Goal: Task Accomplishment & Management: Use online tool/utility

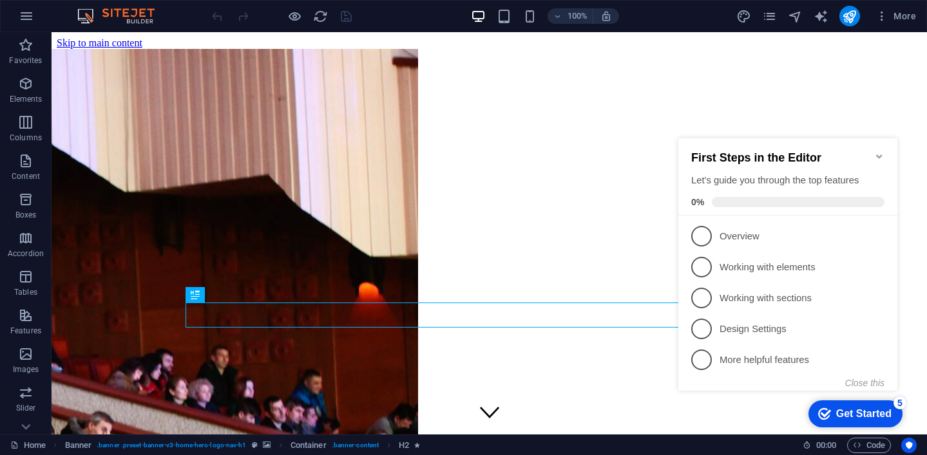
click at [878, 151] on icon "Minimize checklist" at bounding box center [879, 156] width 10 height 10
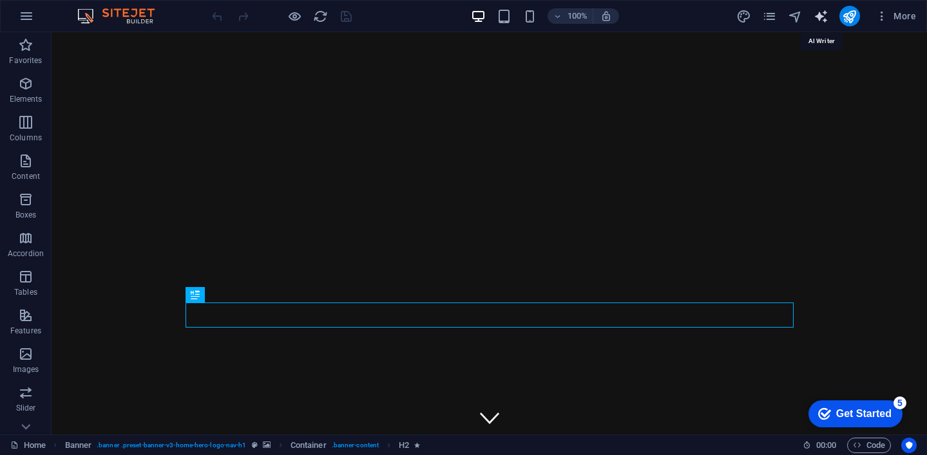
click at [817, 17] on icon "text_generator" at bounding box center [820, 16] width 15 height 15
select select "English"
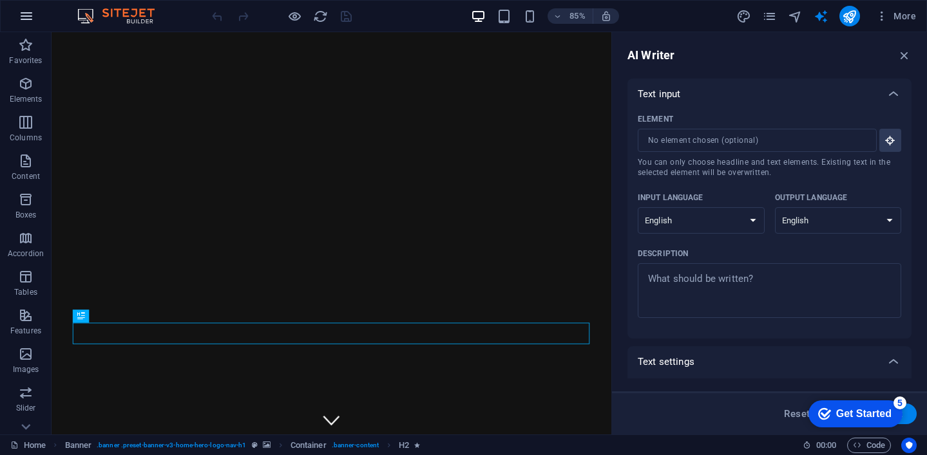
click at [25, 20] on icon "button" at bounding box center [26, 15] width 15 height 15
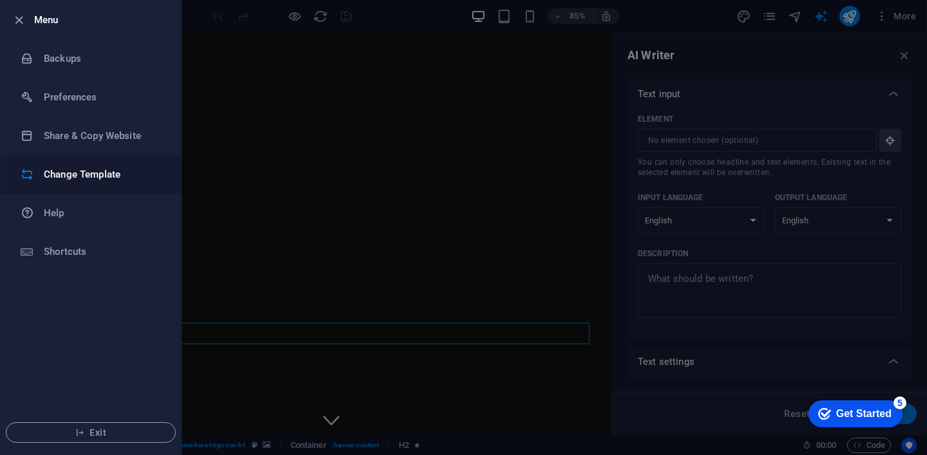
click at [53, 175] on h6 "Change Template" at bounding box center [103, 174] width 119 height 15
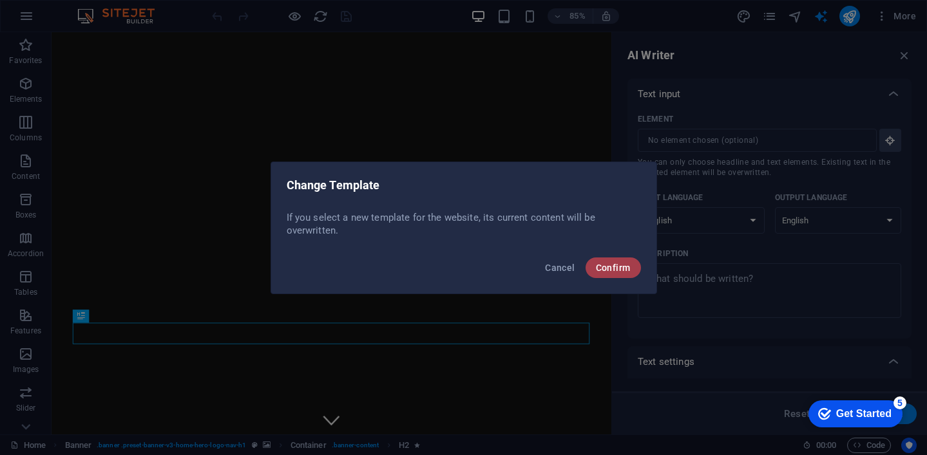
click at [620, 265] on span "Confirm" at bounding box center [613, 268] width 35 height 10
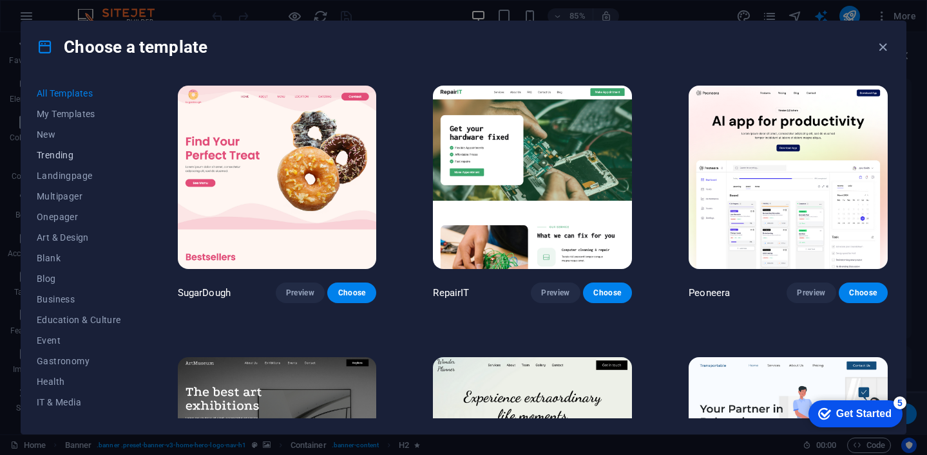
click at [59, 154] on span "Trending" at bounding box center [79, 155] width 84 height 10
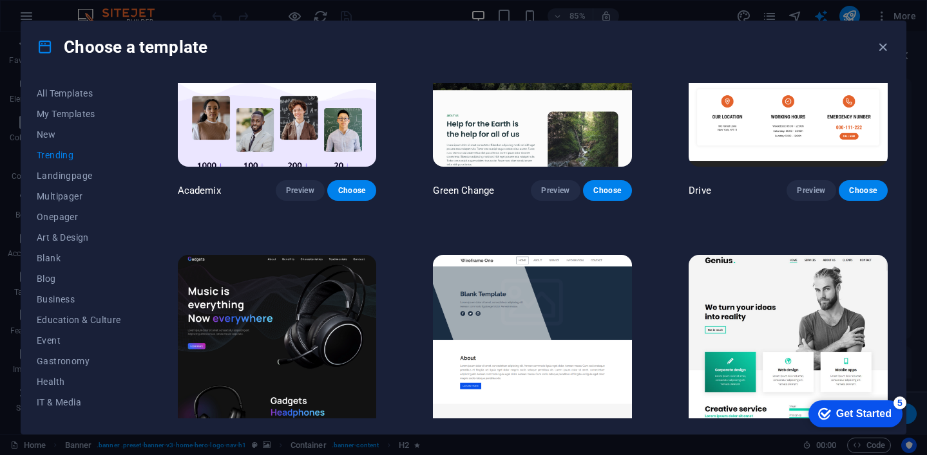
scroll to position [611, 0]
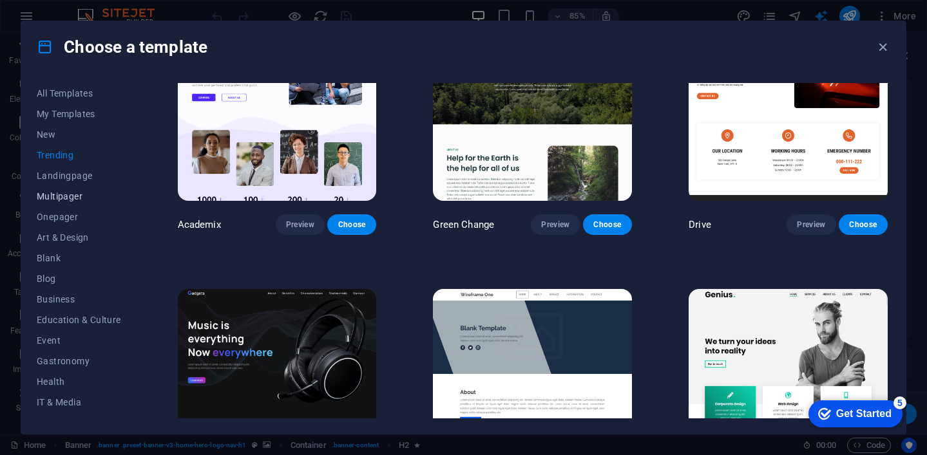
click at [62, 199] on span "Multipager" at bounding box center [79, 196] width 84 height 10
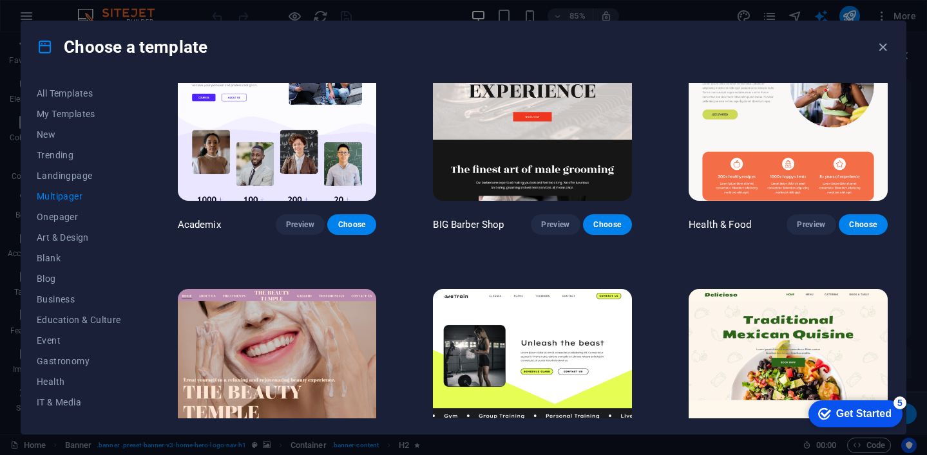
scroll to position [180, 0]
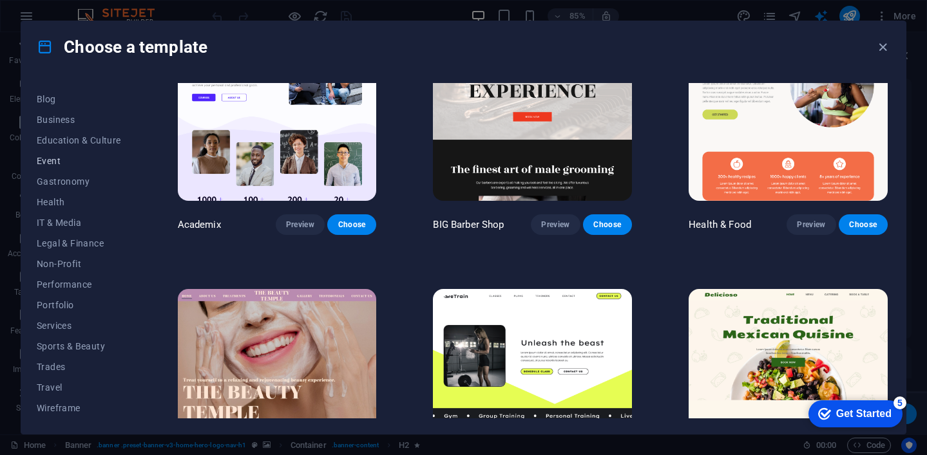
click at [52, 162] on span "Event" at bounding box center [79, 161] width 84 height 10
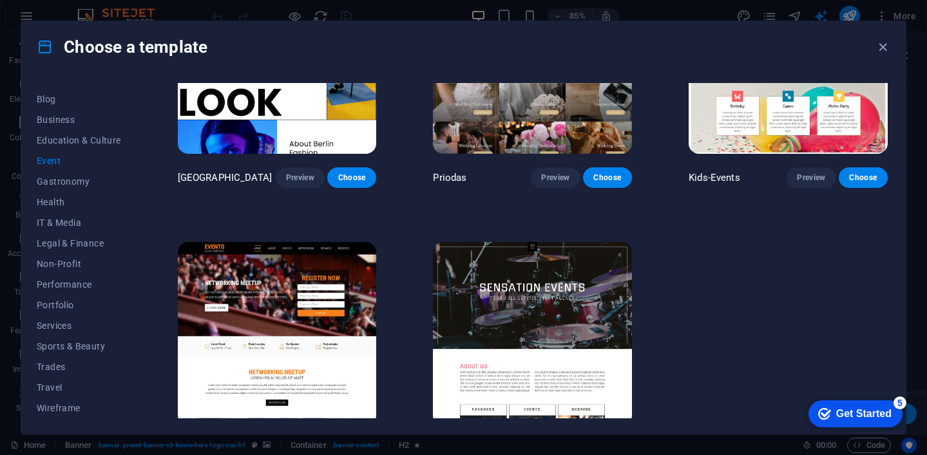
scroll to position [422, 0]
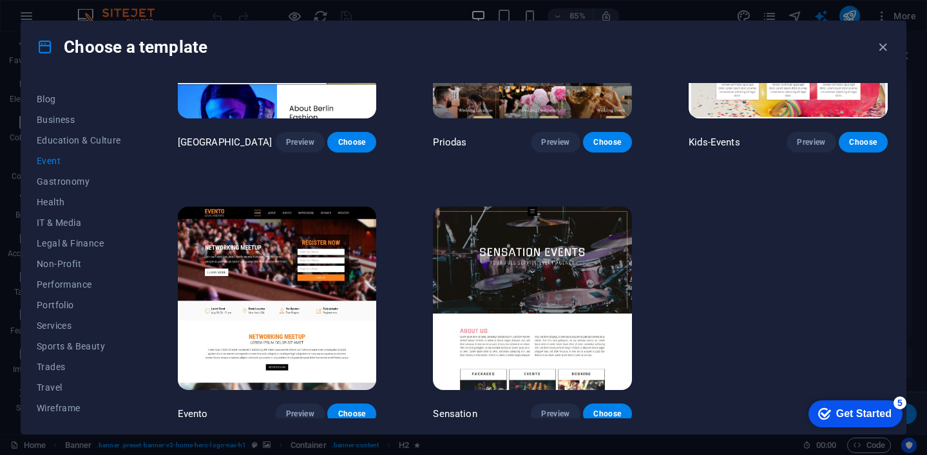
click at [549, 257] on img at bounding box center [532, 299] width 199 height 184
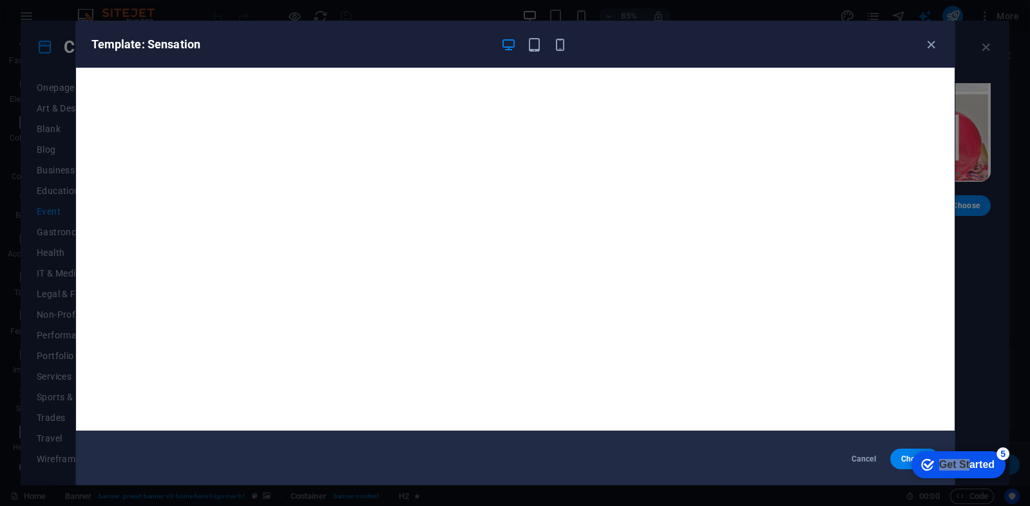
scroll to position [3, 0]
type textarea "x"
click at [897, 455] on button "Choose" at bounding box center [914, 458] width 48 height 21
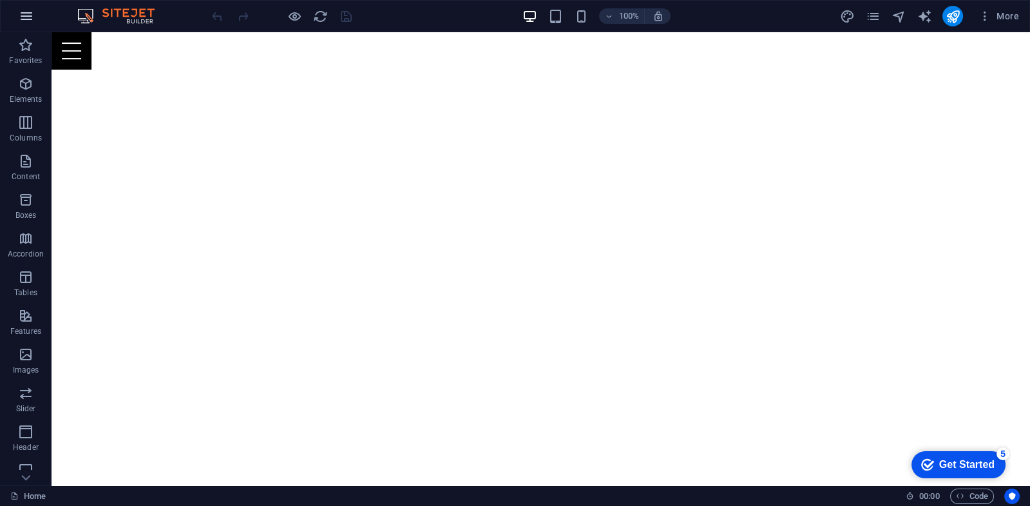
click at [26, 13] on icon "button" at bounding box center [26, 15] width 15 height 15
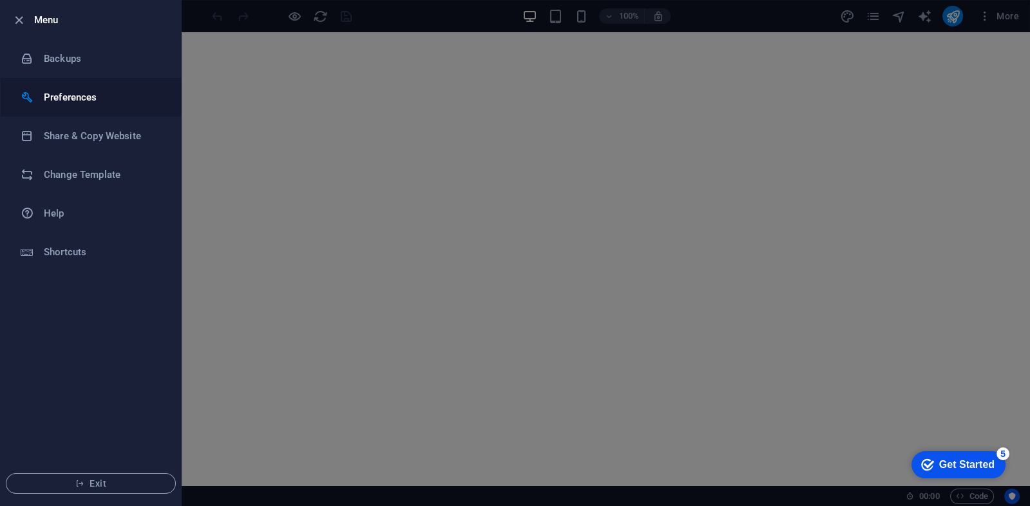
click at [60, 96] on h6 "Preferences" at bounding box center [103, 97] width 119 height 15
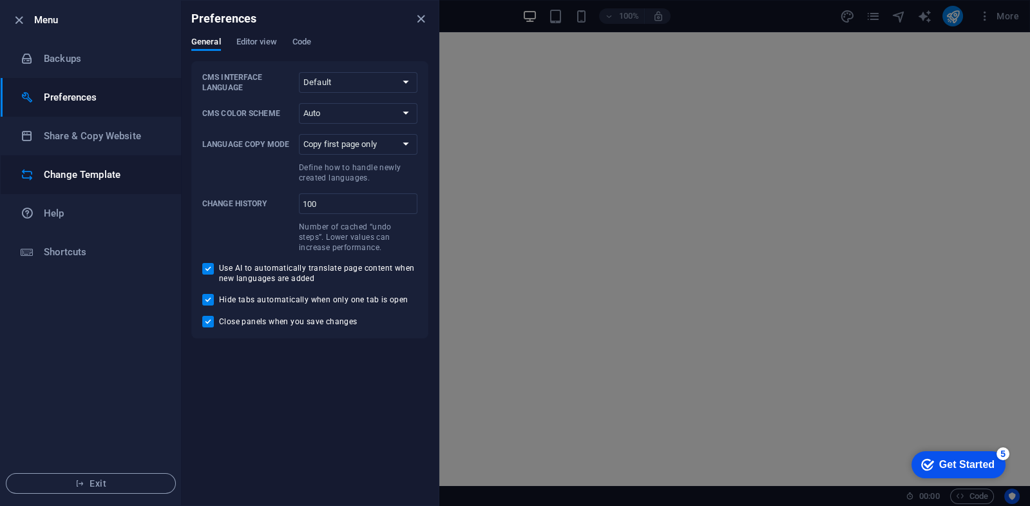
click at [53, 176] on h6 "Change Template" at bounding box center [103, 174] width 119 height 15
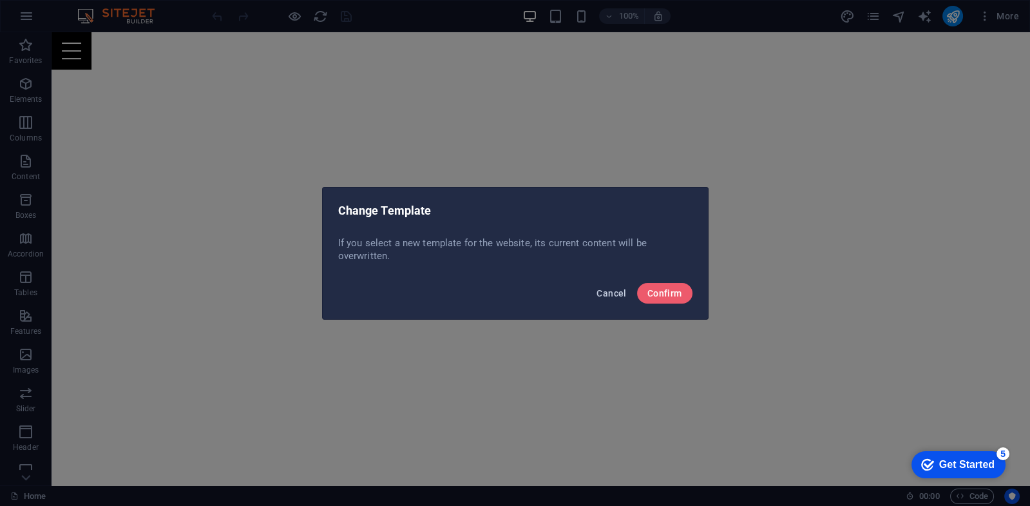
click at [616, 296] on span "Cancel" at bounding box center [611, 293] width 30 height 10
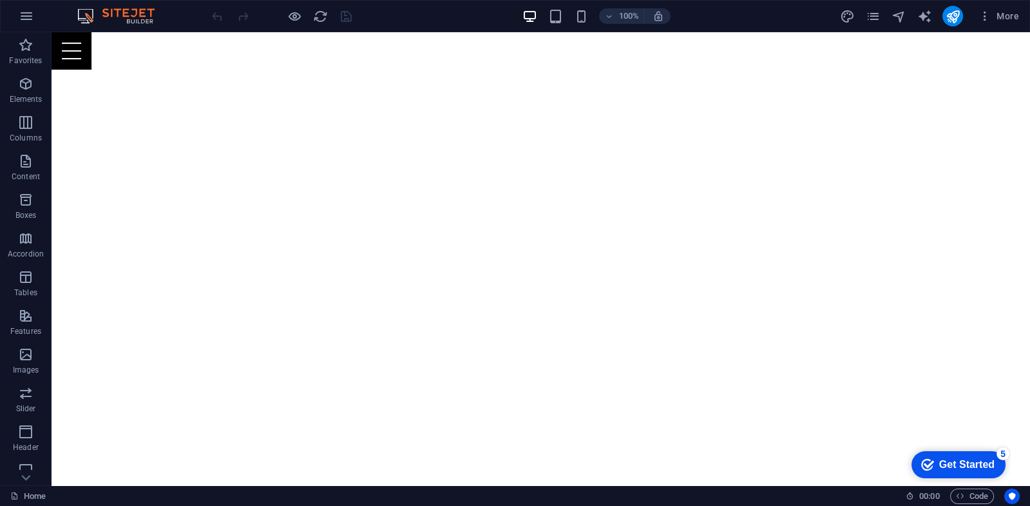
click at [135, 12] on img at bounding box center [122, 15] width 97 height 15
click at [27, 22] on icon "button" at bounding box center [26, 15] width 15 height 15
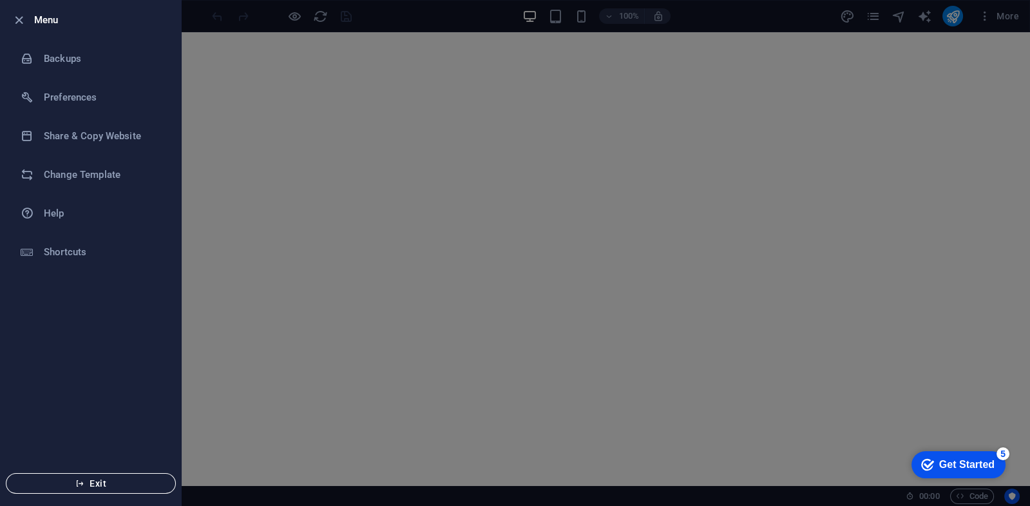
click at [79, 480] on icon "button" at bounding box center [79, 483] width 9 height 9
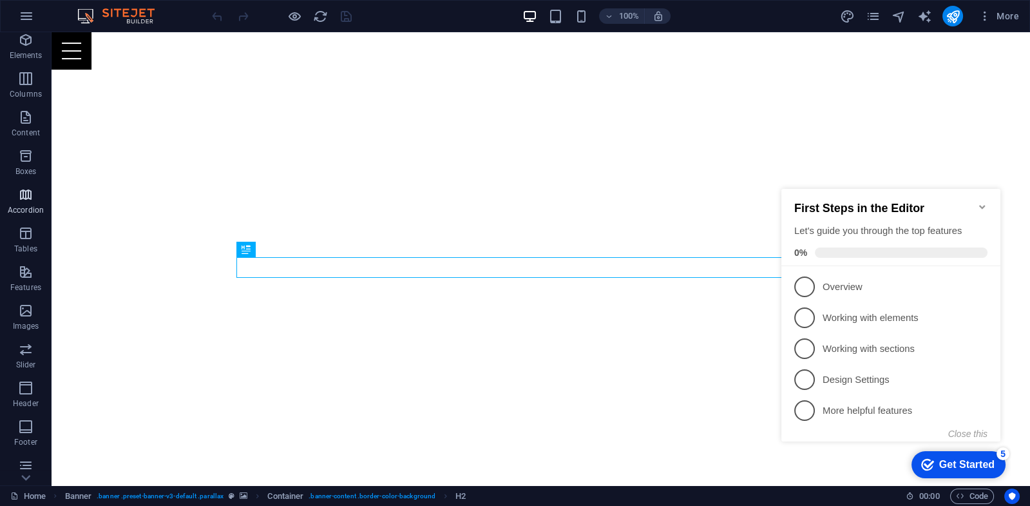
scroll to position [57, 0]
click at [26, 111] on icon "button" at bounding box center [25, 104] width 15 height 15
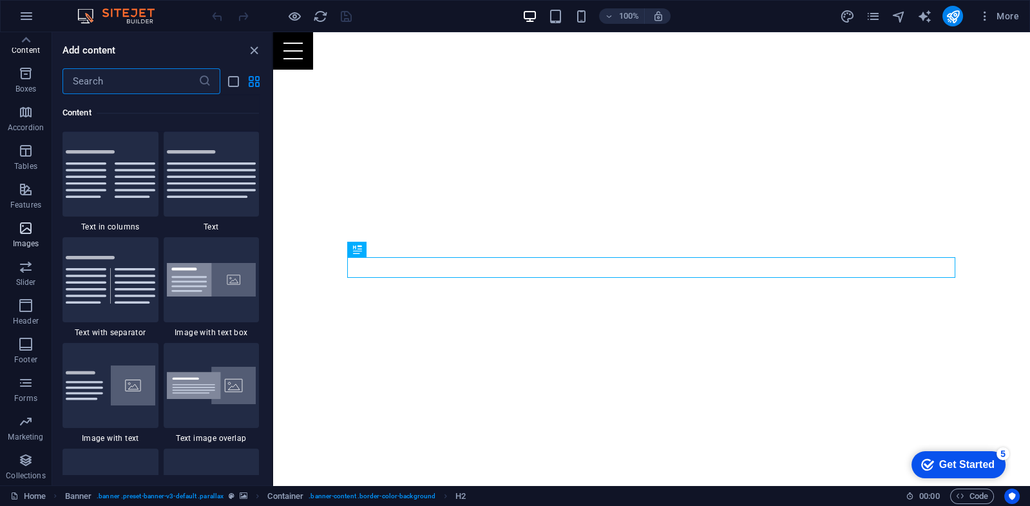
scroll to position [0, 0]
click at [21, 17] on icon "button" at bounding box center [26, 15] width 15 height 15
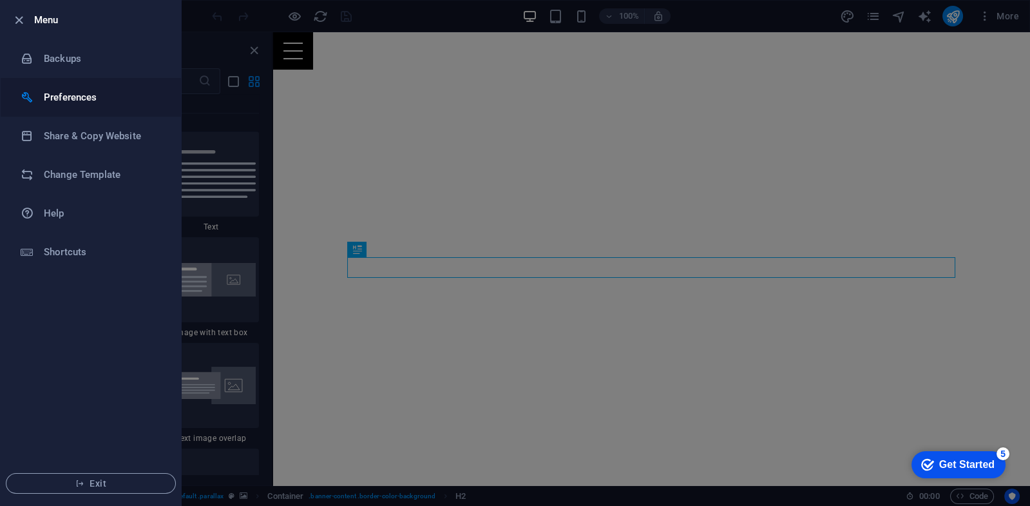
click at [93, 97] on h6 "Preferences" at bounding box center [103, 97] width 119 height 15
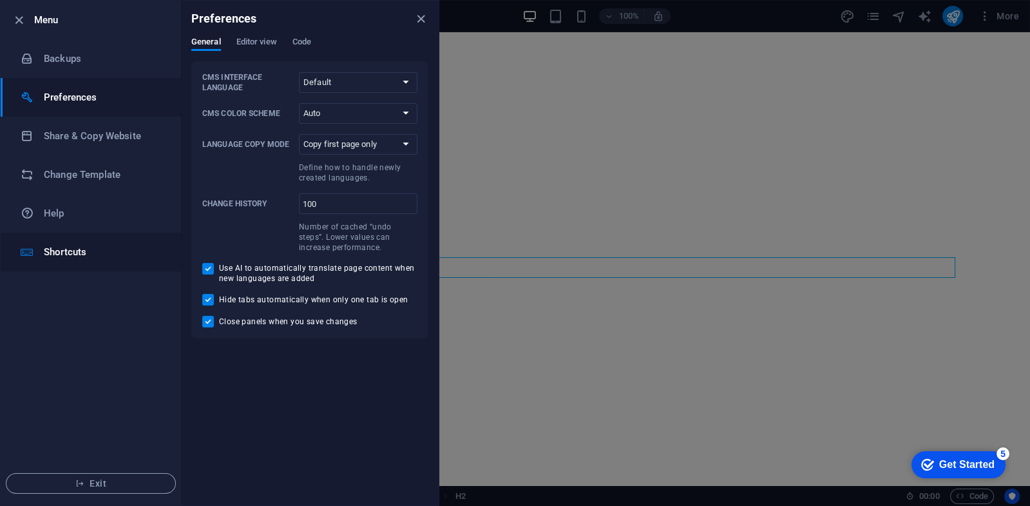
click at [76, 249] on h6 "Shortcuts" at bounding box center [103, 251] width 119 height 15
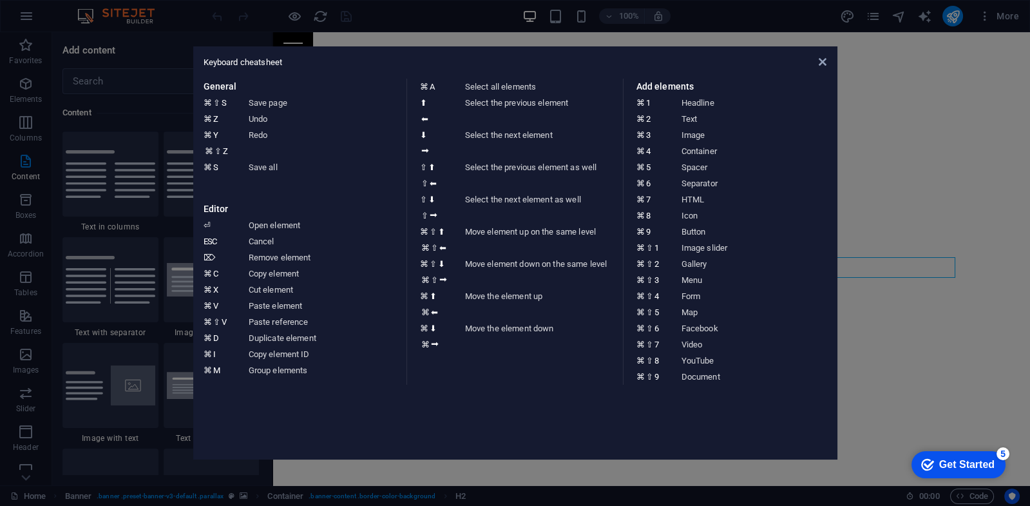
click at [19, 18] on aside "Keyboard cheatsheet General ⌘ ⇧ S Save page ⌘ Z Undo ⌘ Y ⌘ ⇧ Z Redo ⌘ S Save al…" at bounding box center [515, 253] width 1030 height 506
click at [19, 18] on icon "button" at bounding box center [26, 15] width 15 height 15
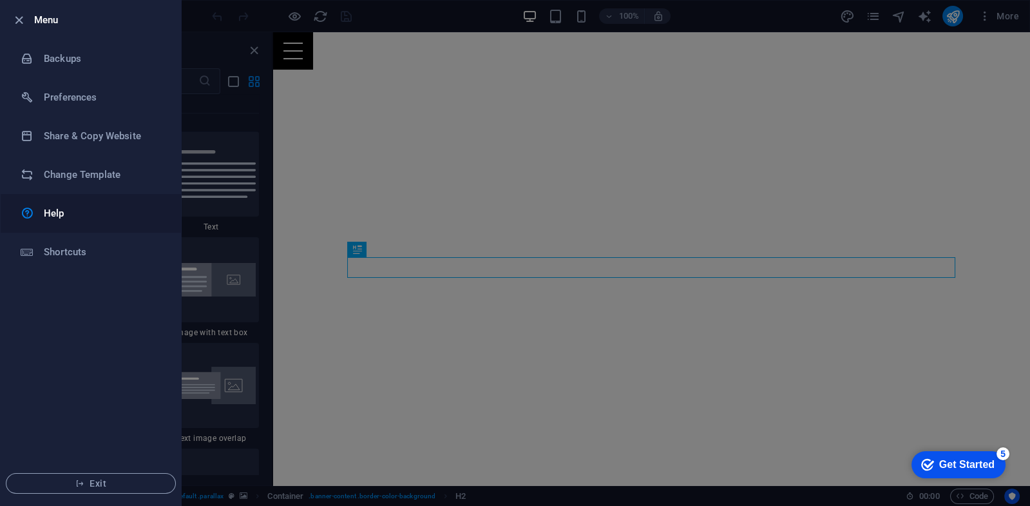
click at [57, 211] on h6 "Help" at bounding box center [103, 212] width 119 height 15
click at [419, 244] on div at bounding box center [515, 253] width 1030 height 506
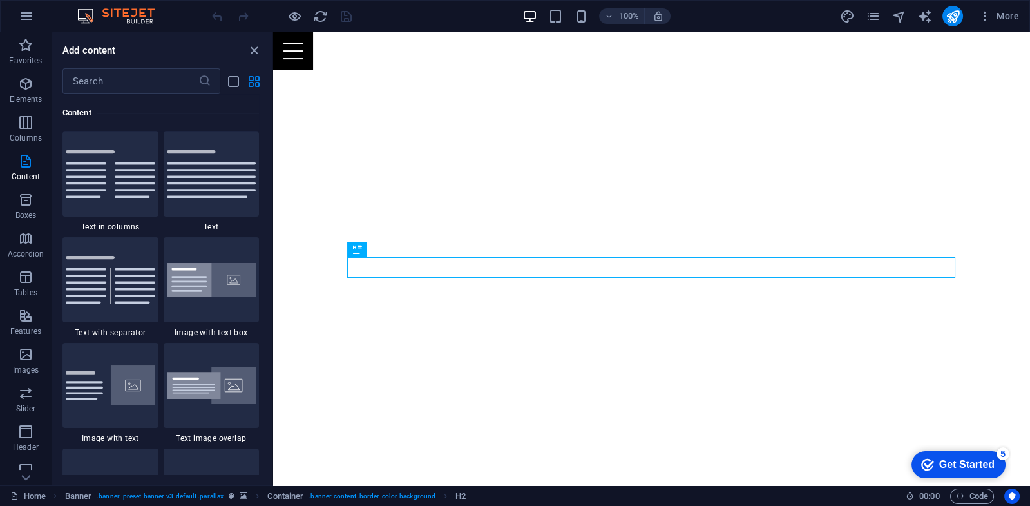
click at [144, 14] on img at bounding box center [122, 15] width 97 height 15
click at [316, 14] on icon "reload" at bounding box center [320, 16] width 15 height 15
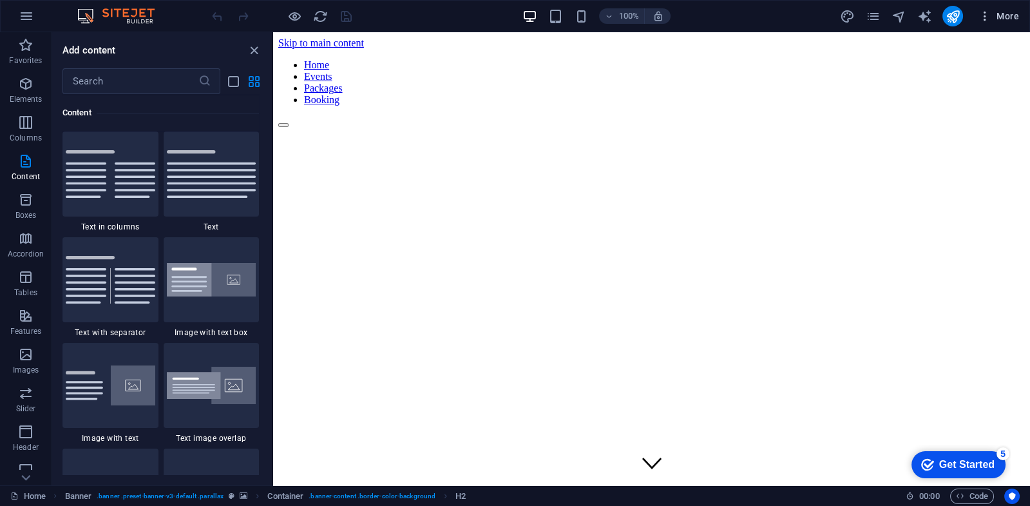
click at [1012, 14] on span "More" at bounding box center [998, 16] width 41 height 13
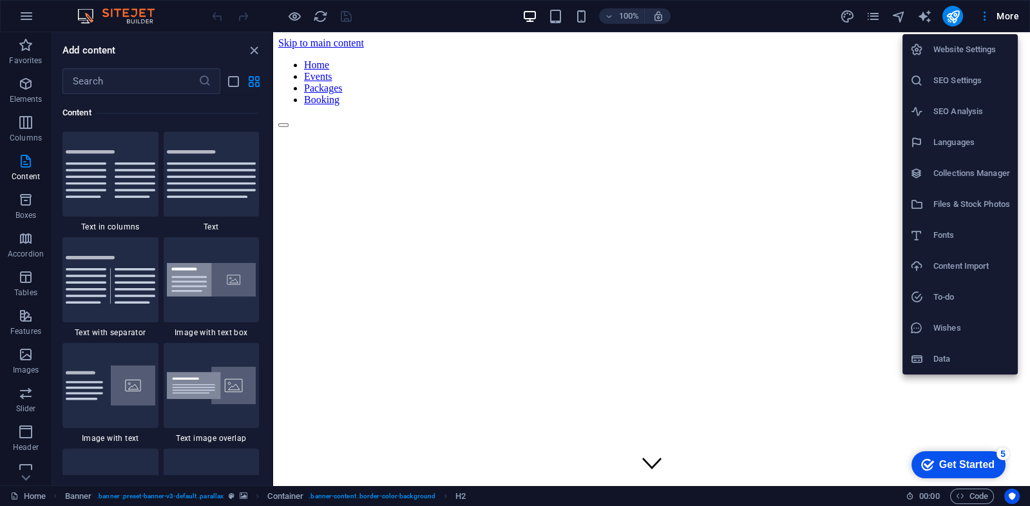
click at [956, 331] on h6 "Wishes" at bounding box center [971, 327] width 77 height 15
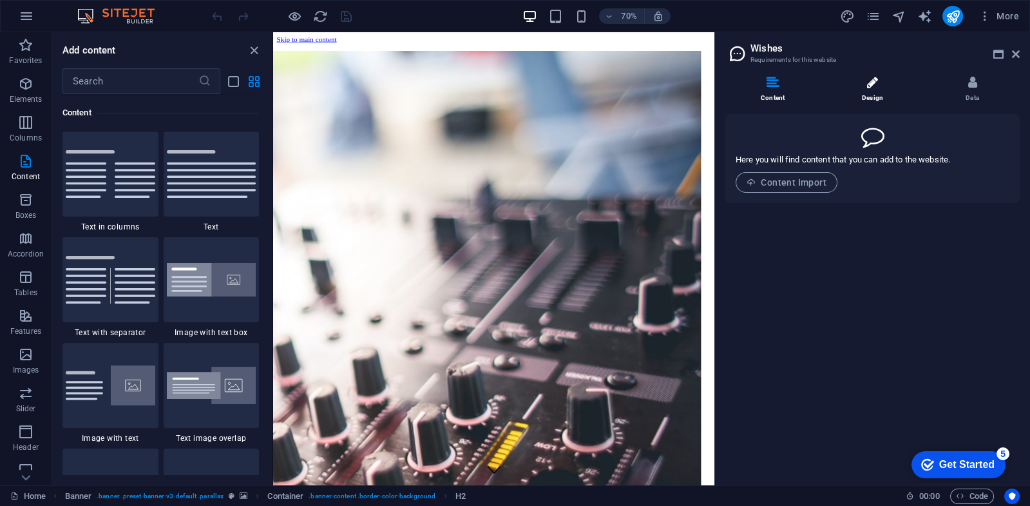
click at [877, 79] on icon at bounding box center [872, 82] width 11 height 13
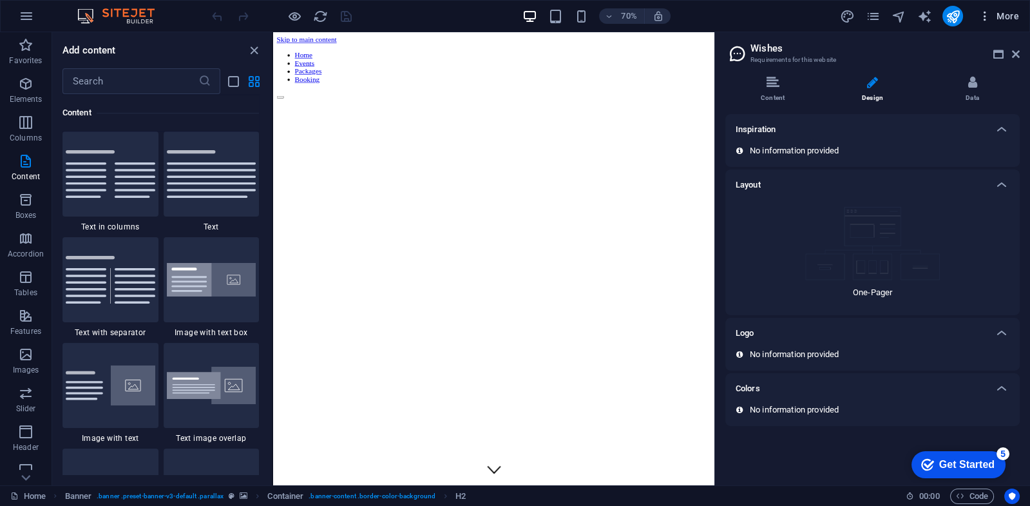
click at [999, 12] on span "More" at bounding box center [998, 16] width 41 height 13
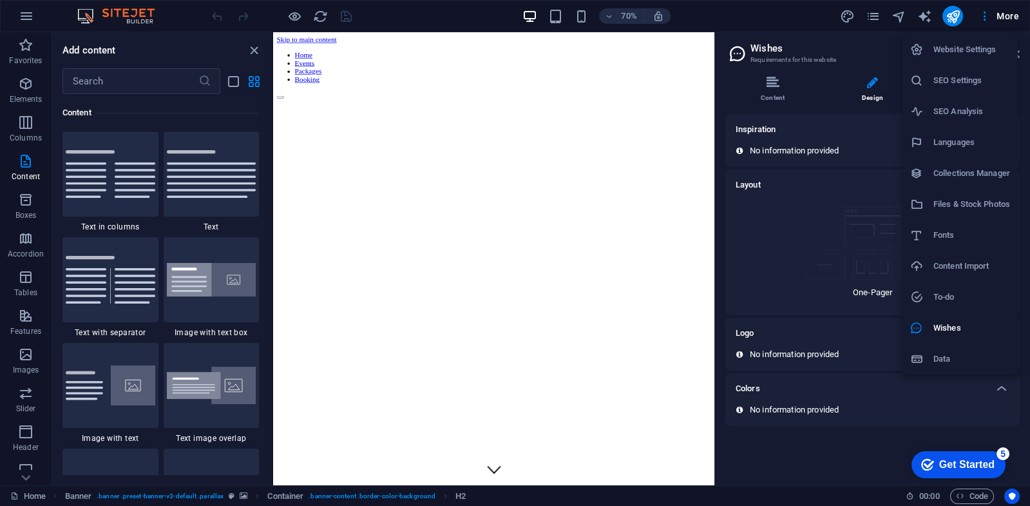
click at [934, 351] on h6 "Data" at bounding box center [971, 358] width 77 height 15
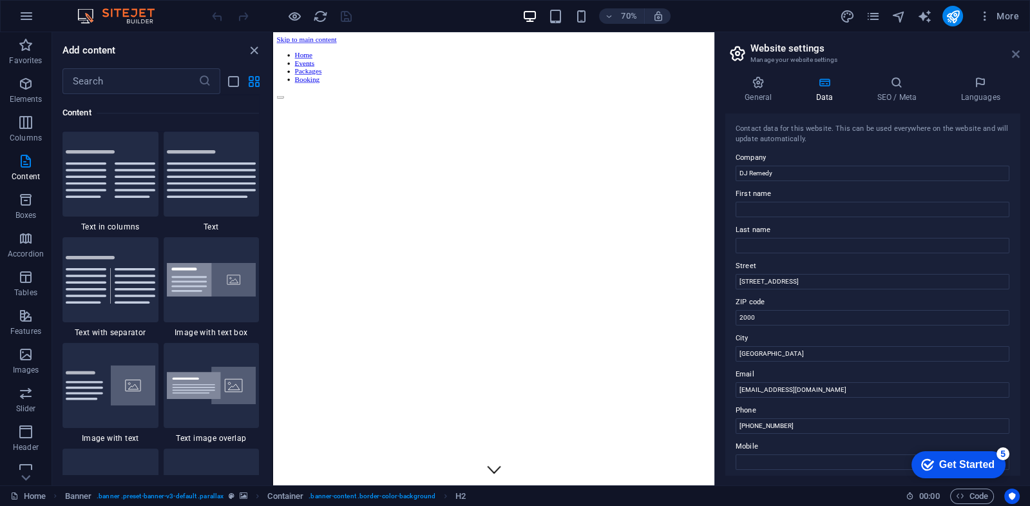
click at [1014, 54] on icon at bounding box center [1016, 54] width 8 height 10
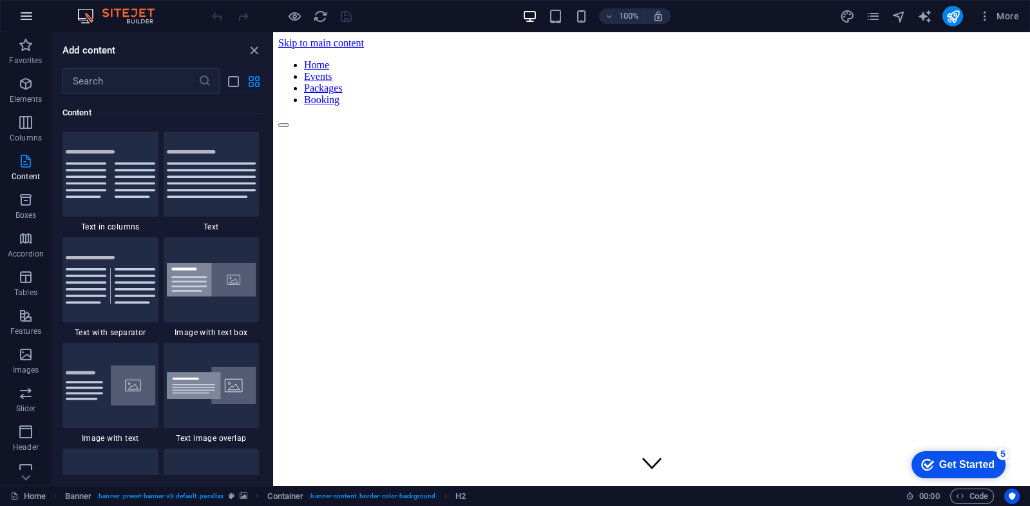
click at [23, 16] on icon "button" at bounding box center [26, 15] width 15 height 15
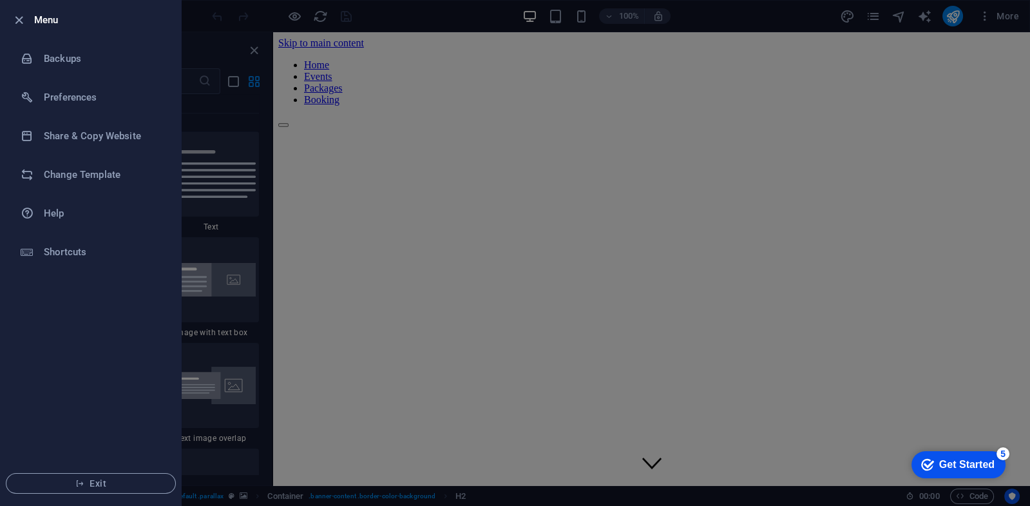
click at [19, 11] on li "Menu" at bounding box center [91, 20] width 180 height 39
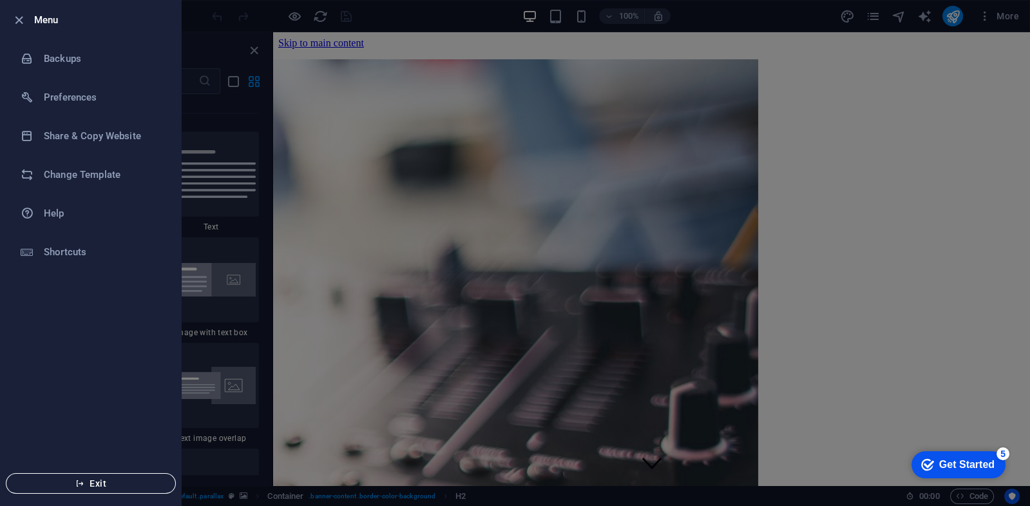
click at [81, 491] on button "Exit" at bounding box center [91, 483] width 170 height 21
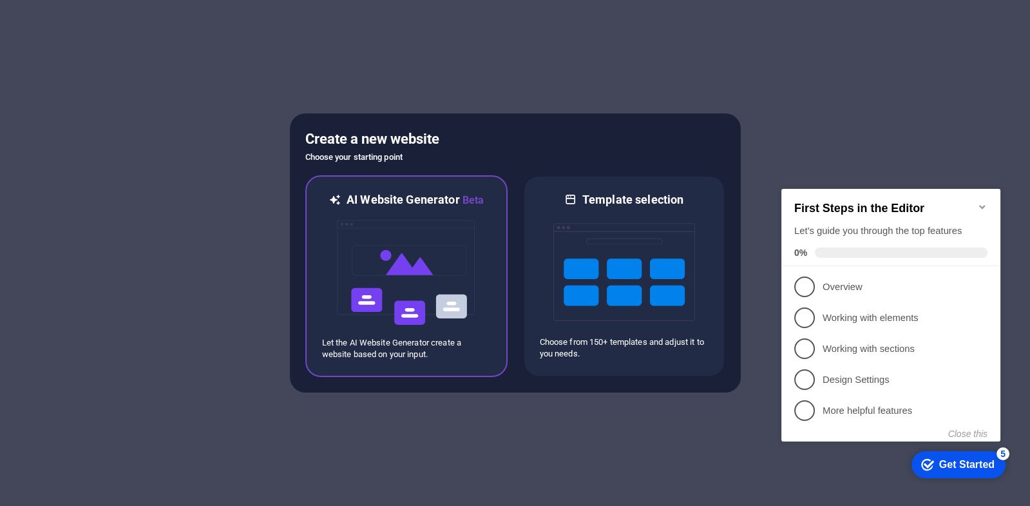
click at [388, 270] on img at bounding box center [407, 272] width 142 height 129
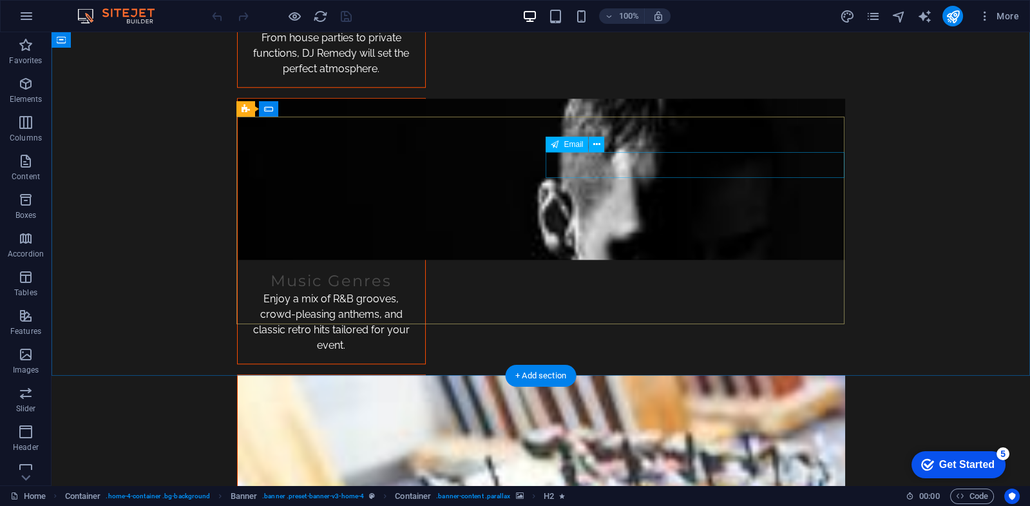
scroll to position [2409, 0]
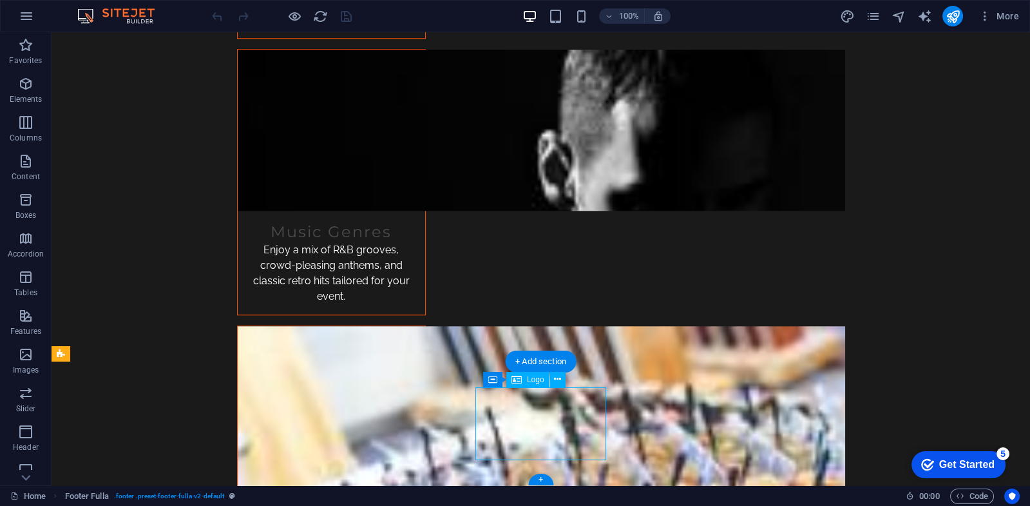
scroll to position [2364, 0]
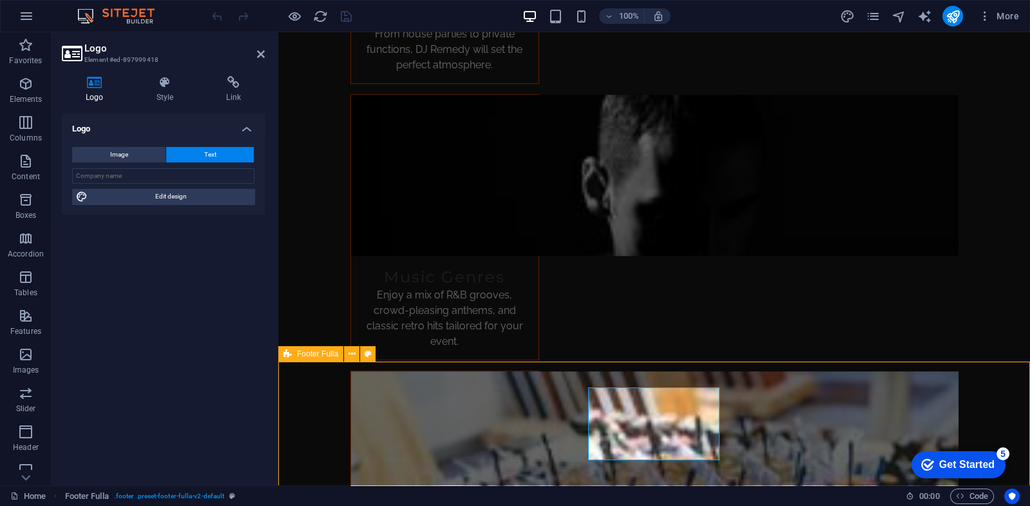
scroll to position [2409, 0]
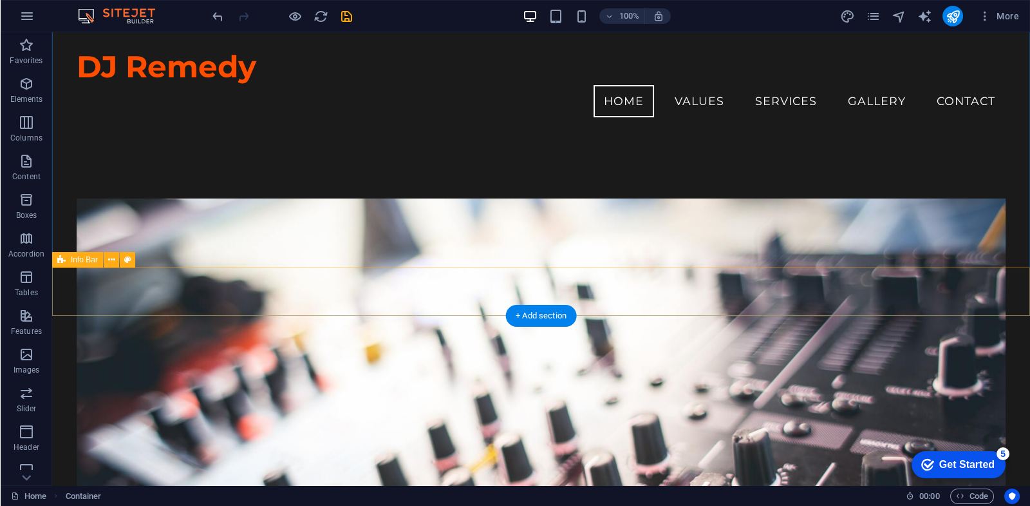
scroll to position [0, 0]
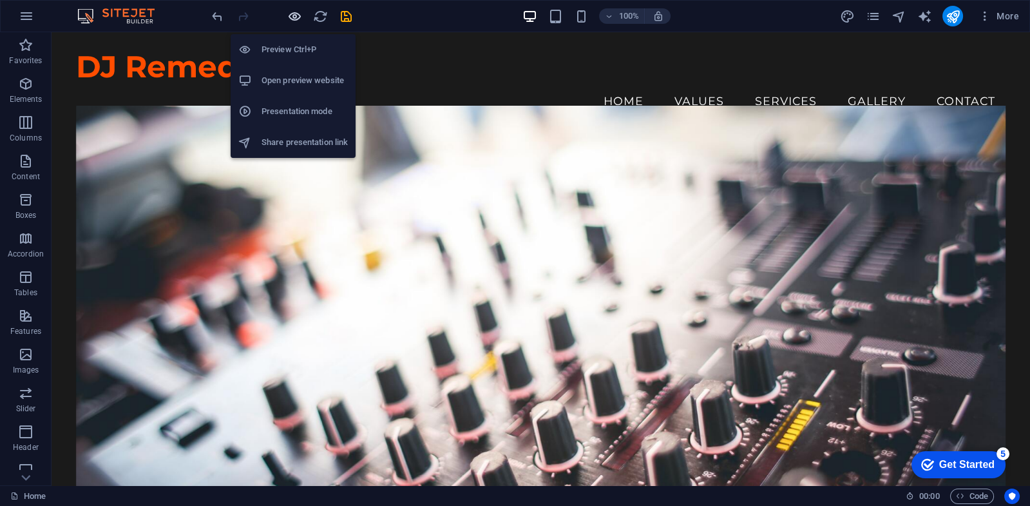
click at [296, 17] on icon "button" at bounding box center [294, 16] width 15 height 15
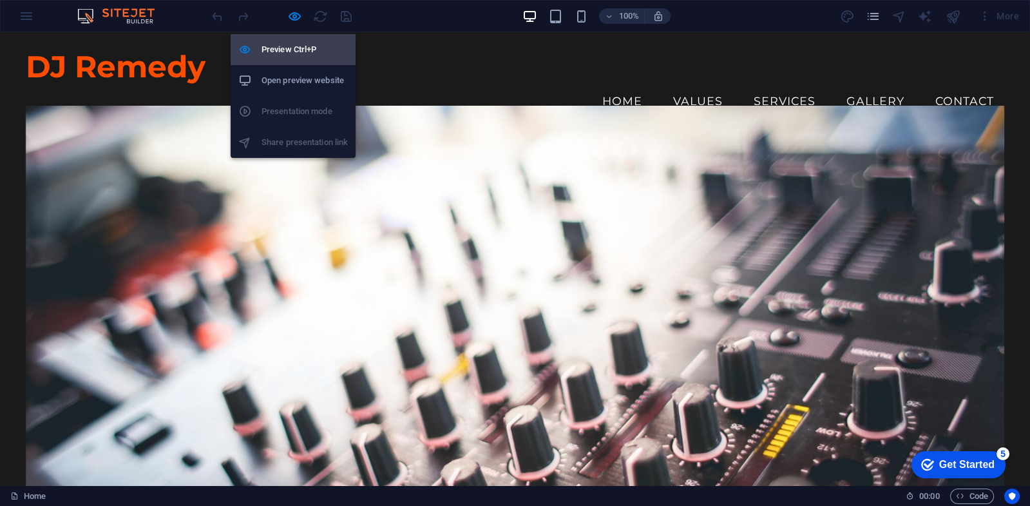
click at [280, 48] on h6 "Preview Ctrl+P" at bounding box center [304, 49] width 86 height 15
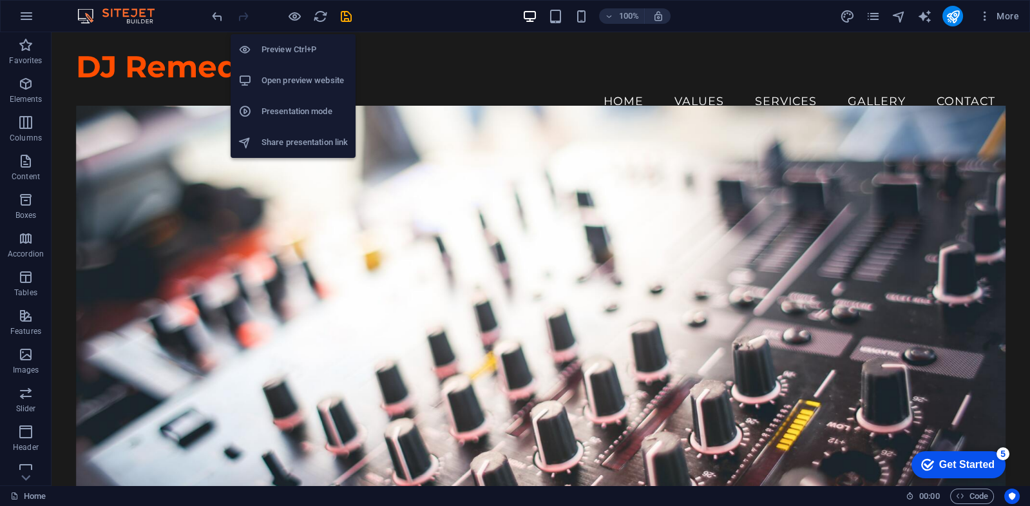
click at [290, 54] on h6 "Preview Ctrl+P" at bounding box center [304, 49] width 86 height 15
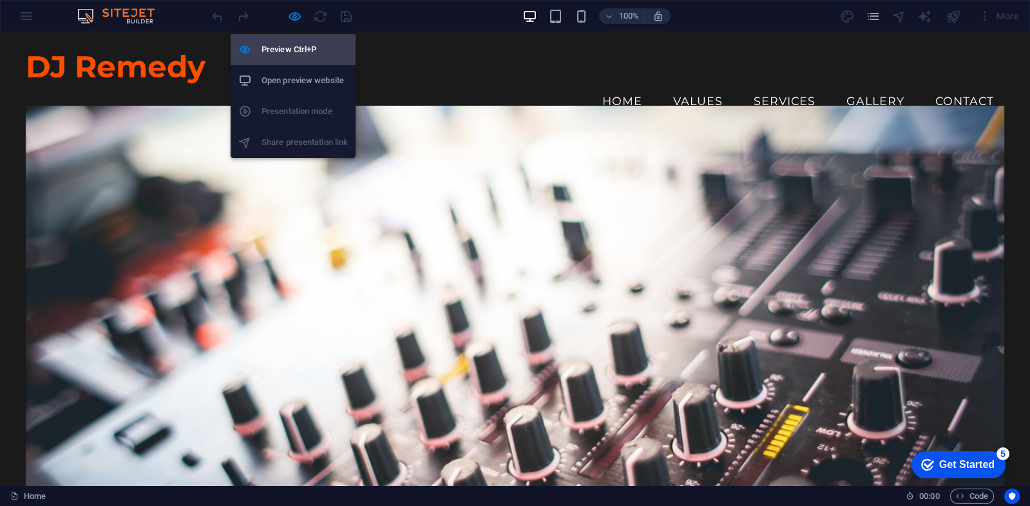
click at [290, 54] on h6 "Preview Ctrl+P" at bounding box center [304, 49] width 86 height 15
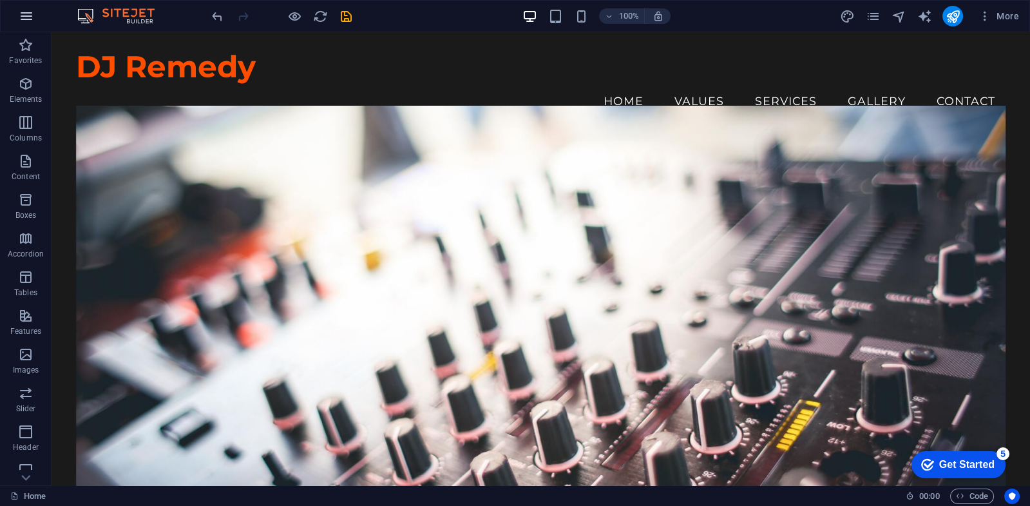
click at [33, 14] on icon "button" at bounding box center [26, 15] width 15 height 15
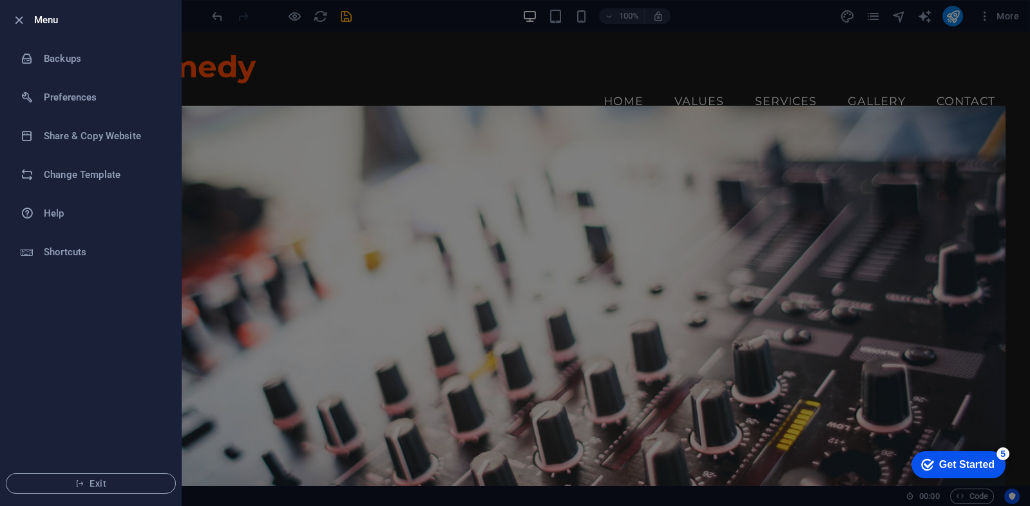
click at [28, 14] on div at bounding box center [22, 19] width 23 height 15
click at [80, 143] on h6 "Share & Copy Website" at bounding box center [103, 135] width 119 height 15
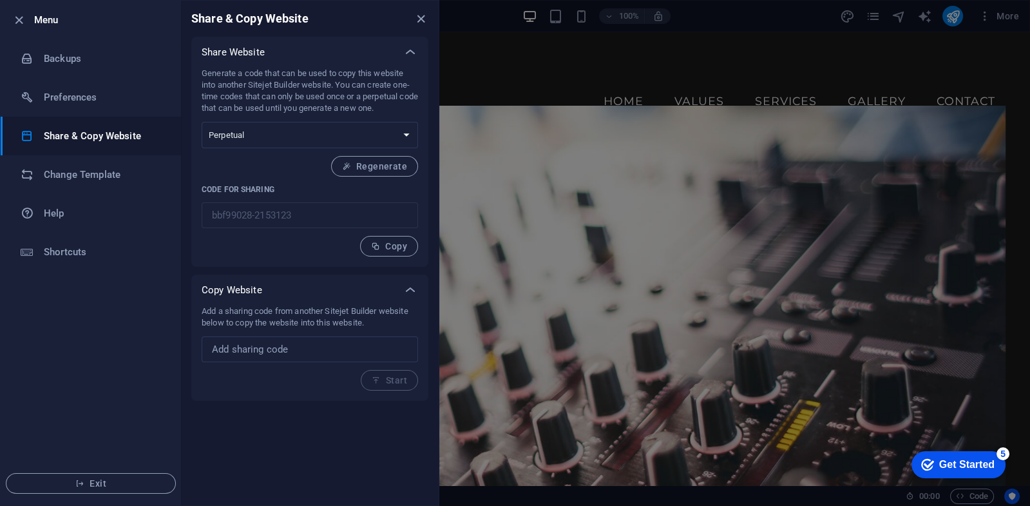
click at [515, 77] on div at bounding box center [515, 253] width 1030 height 506
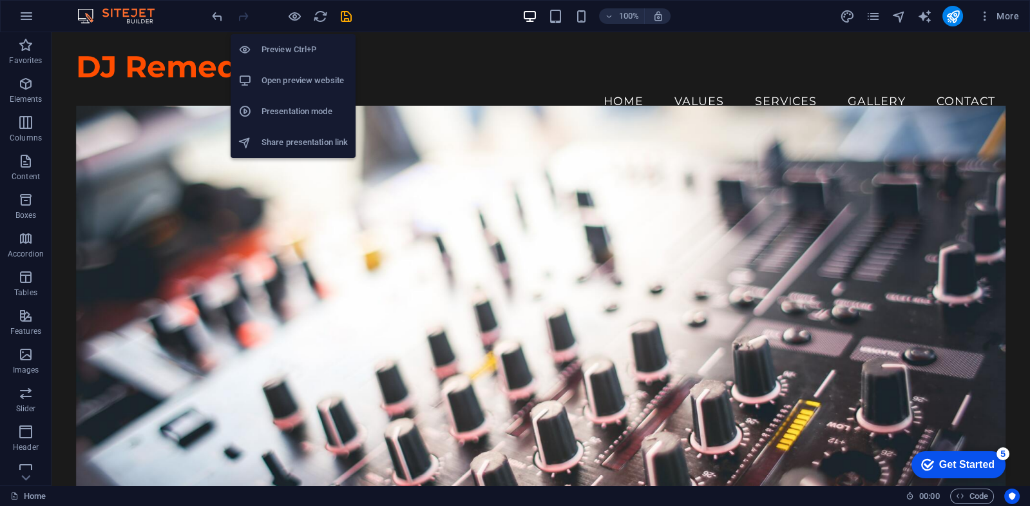
click at [290, 78] on h6 "Open preview website" at bounding box center [304, 80] width 86 height 15
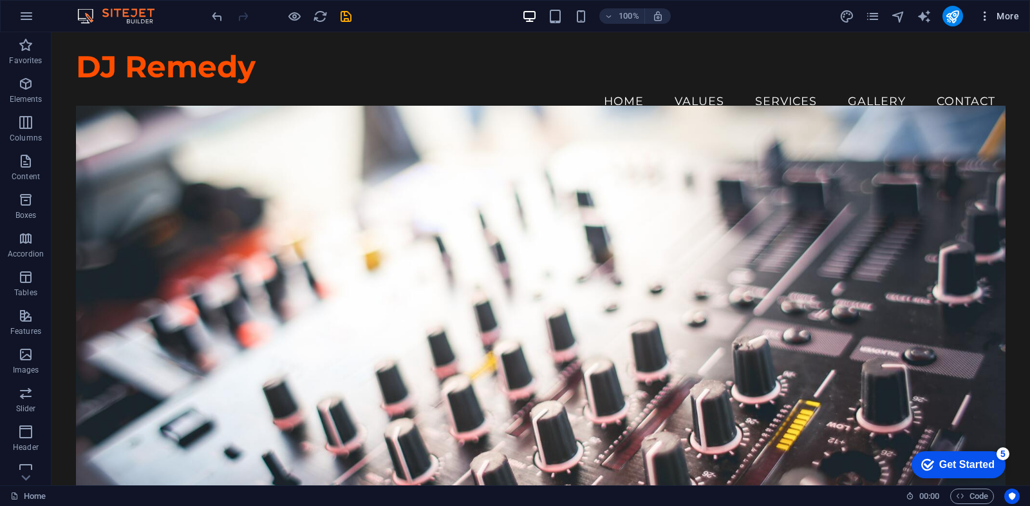
click at [1004, 21] on span "More" at bounding box center [999, 16] width 41 height 13
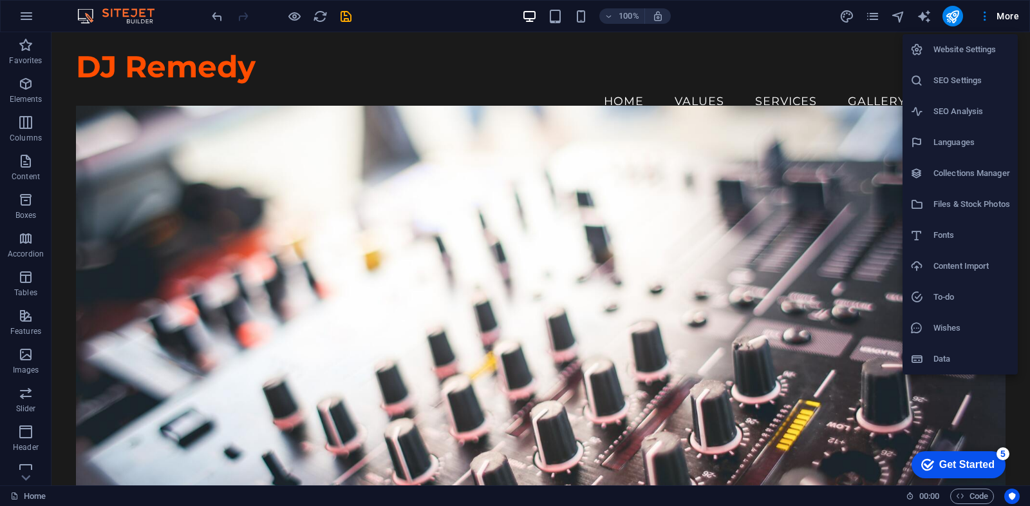
click at [23, 16] on div at bounding box center [515, 253] width 1030 height 506
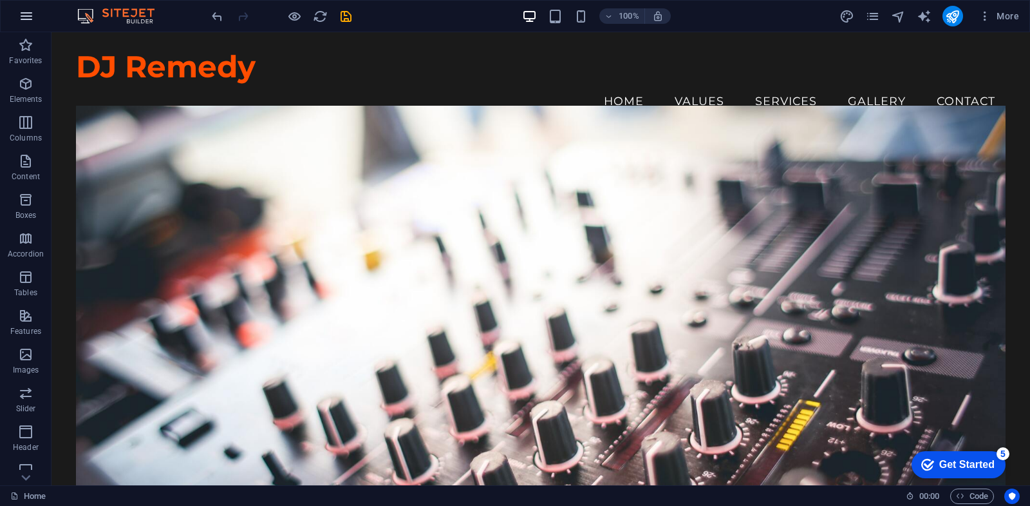
click at [32, 12] on icon "button" at bounding box center [26, 15] width 15 height 15
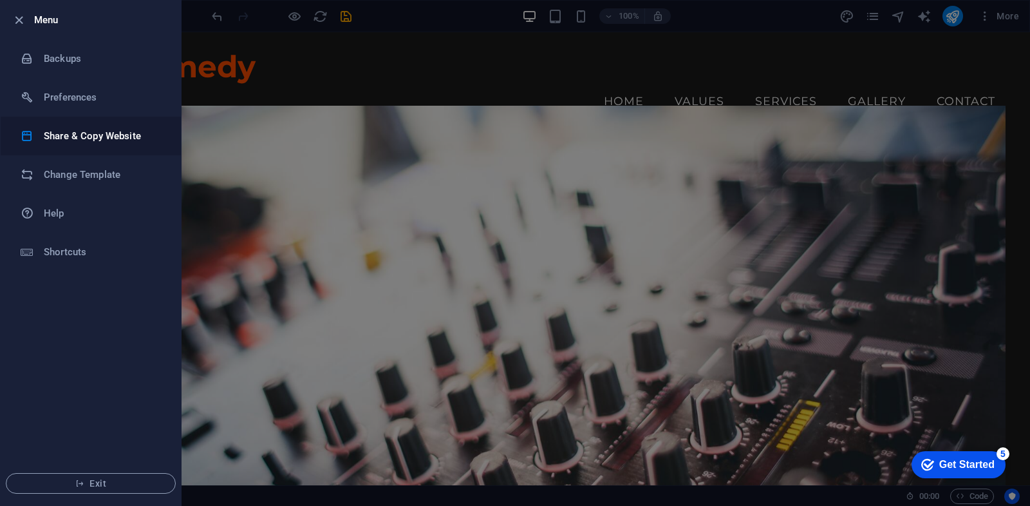
click at [114, 136] on h6 "Share & Copy Website" at bounding box center [103, 135] width 119 height 15
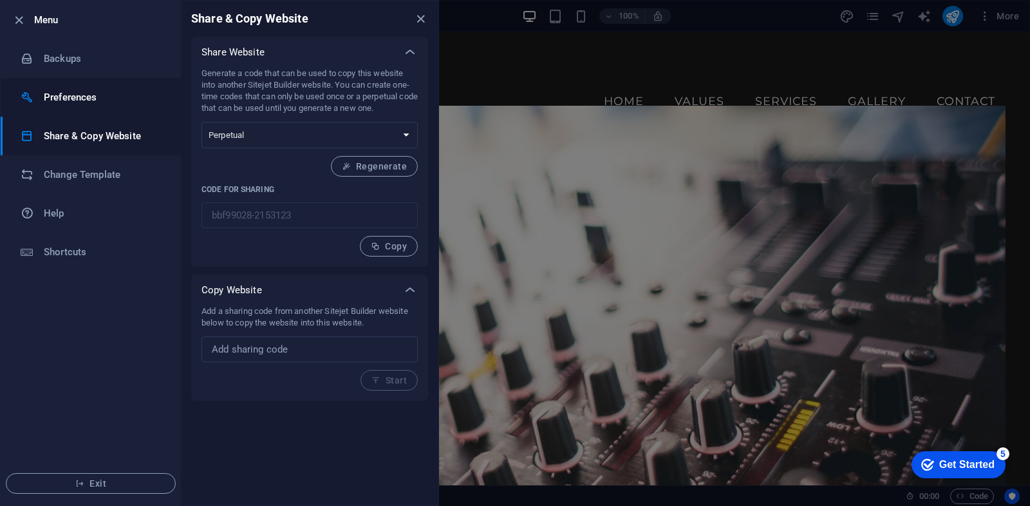
click at [56, 106] on li "Preferences" at bounding box center [91, 97] width 180 height 39
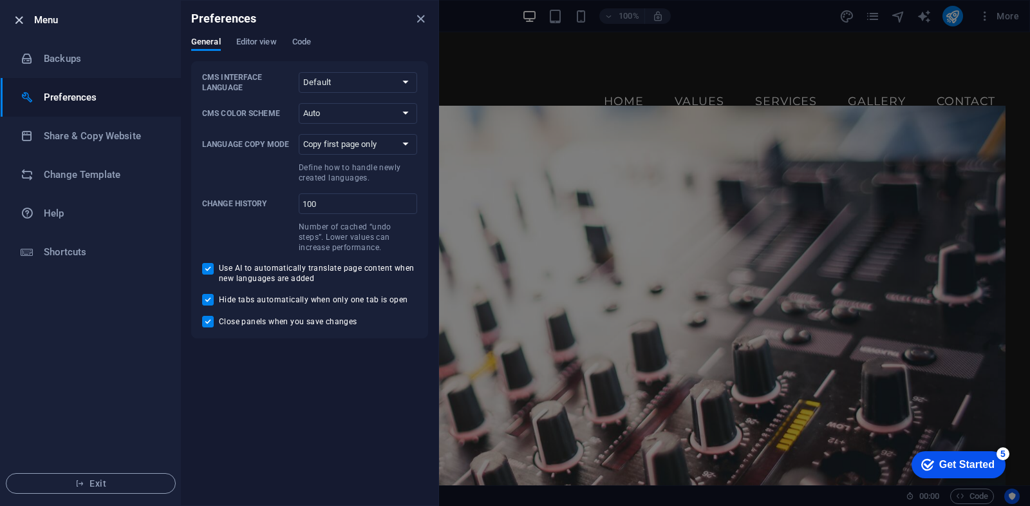
click at [15, 19] on icon "button" at bounding box center [19, 20] width 15 height 15
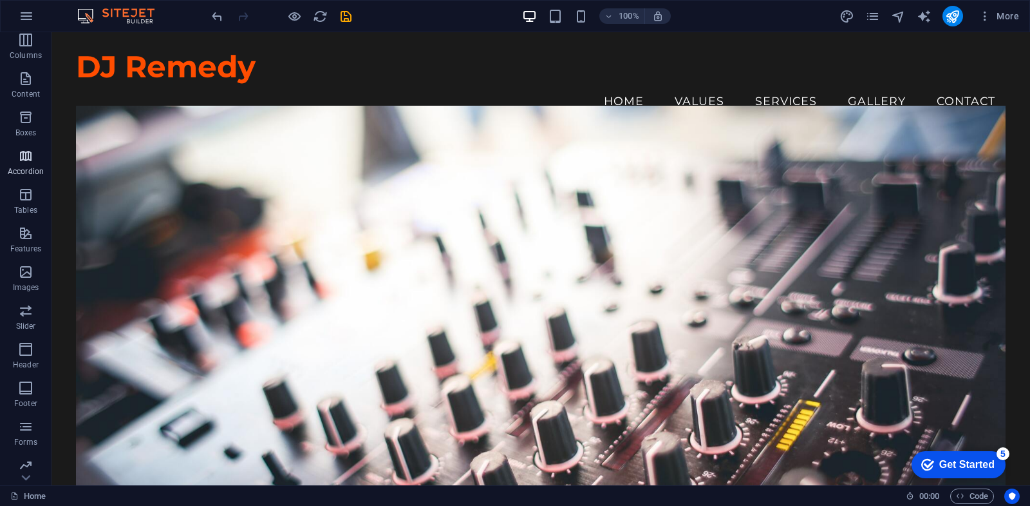
scroll to position [126, 0]
click at [23, 433] on p "Marketing" at bounding box center [25, 436] width 35 height 10
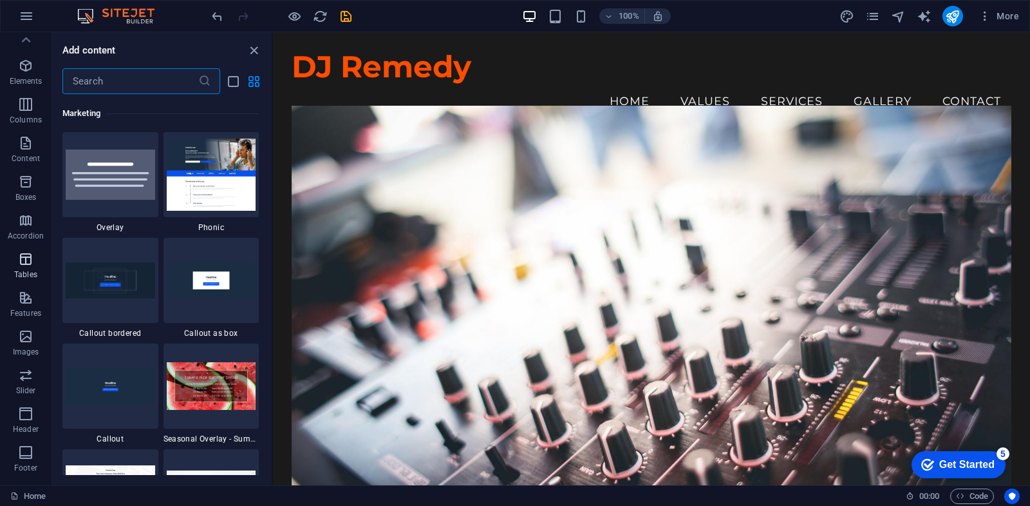
scroll to position [0, 0]
click at [1024, 15] on button "More" at bounding box center [999, 16] width 51 height 21
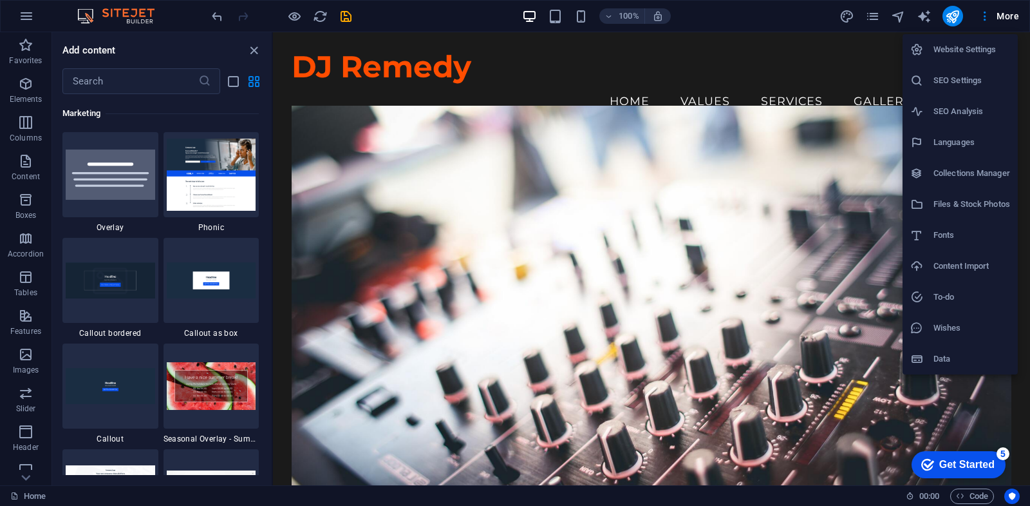
click at [992, 61] on li "Website Settings" at bounding box center [960, 49] width 115 height 31
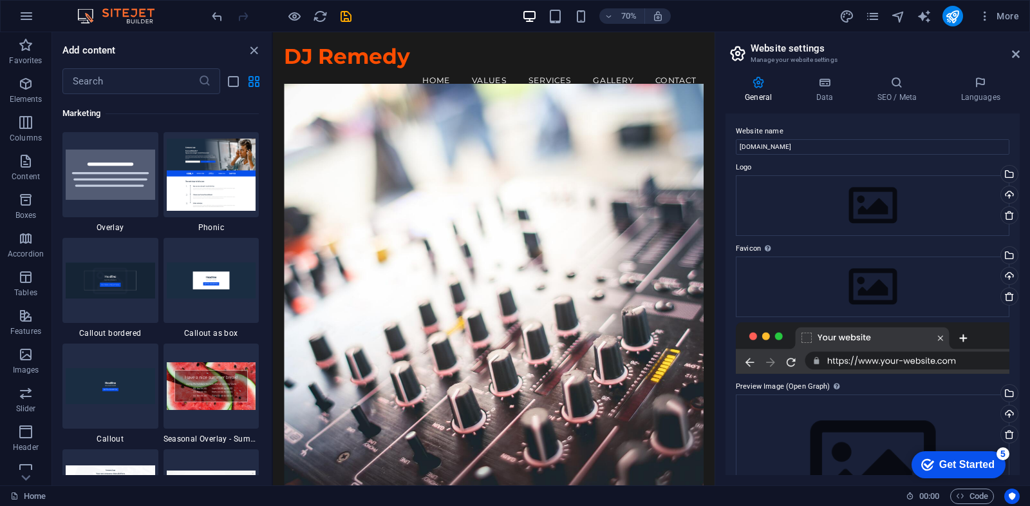
scroll to position [77, 0]
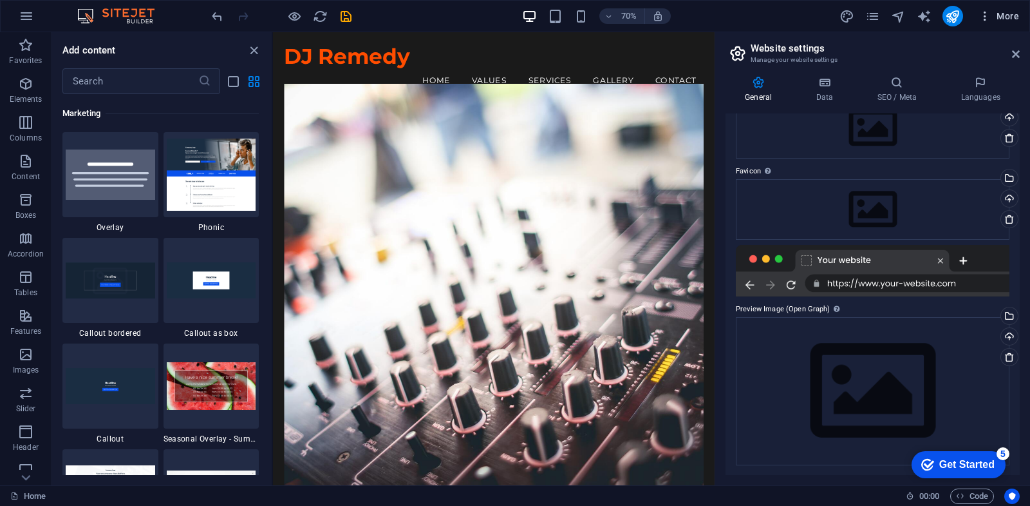
click at [998, 19] on span "More" at bounding box center [999, 16] width 41 height 13
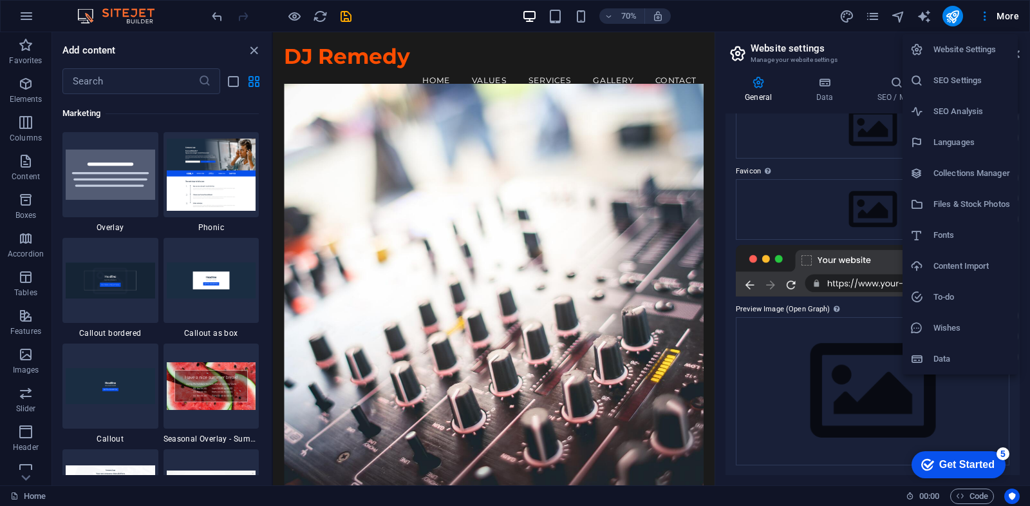
click at [900, 16] on div at bounding box center [515, 253] width 1030 height 506
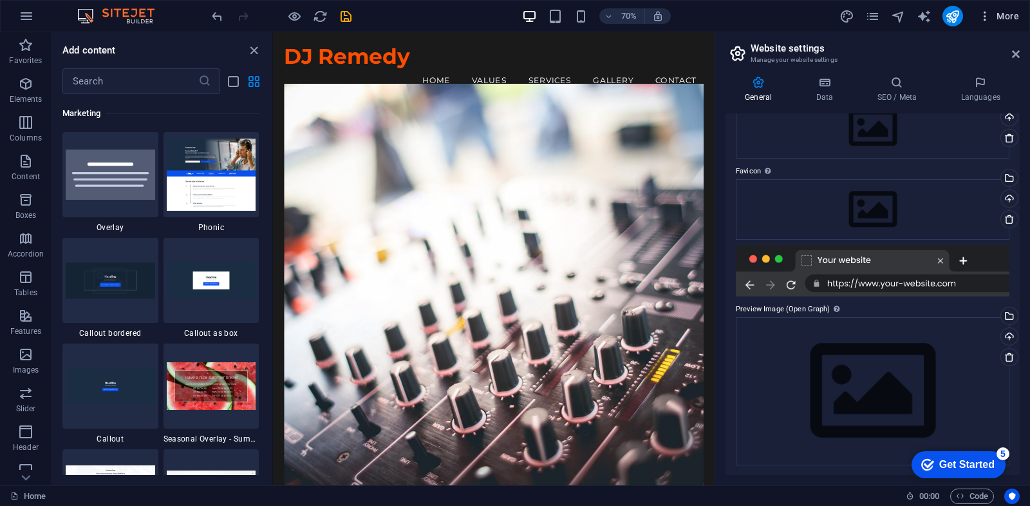
click at [987, 17] on icon "button" at bounding box center [985, 16] width 13 height 13
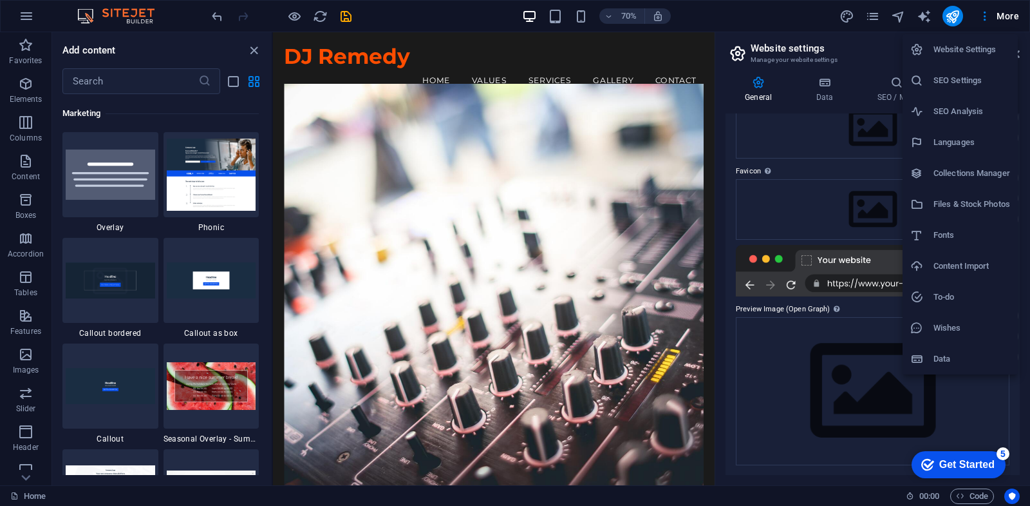
click at [762, 19] on div at bounding box center [515, 253] width 1030 height 506
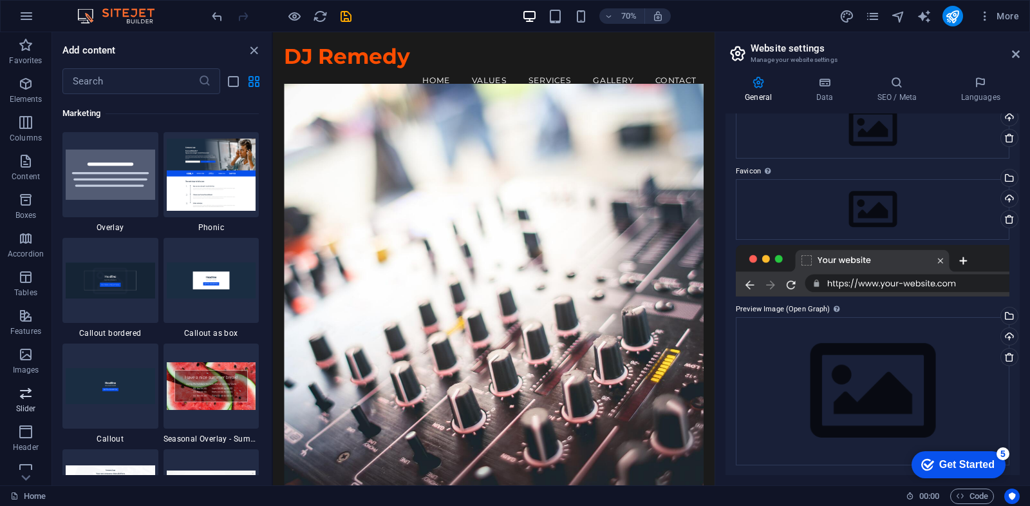
scroll to position [126, 0]
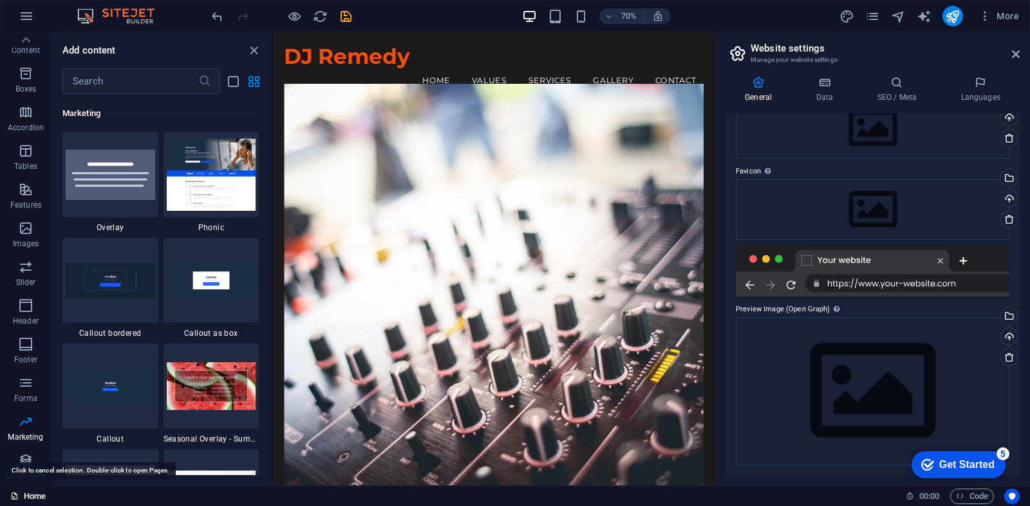
click at [33, 493] on link "Home" at bounding box center [27, 495] width 35 height 15
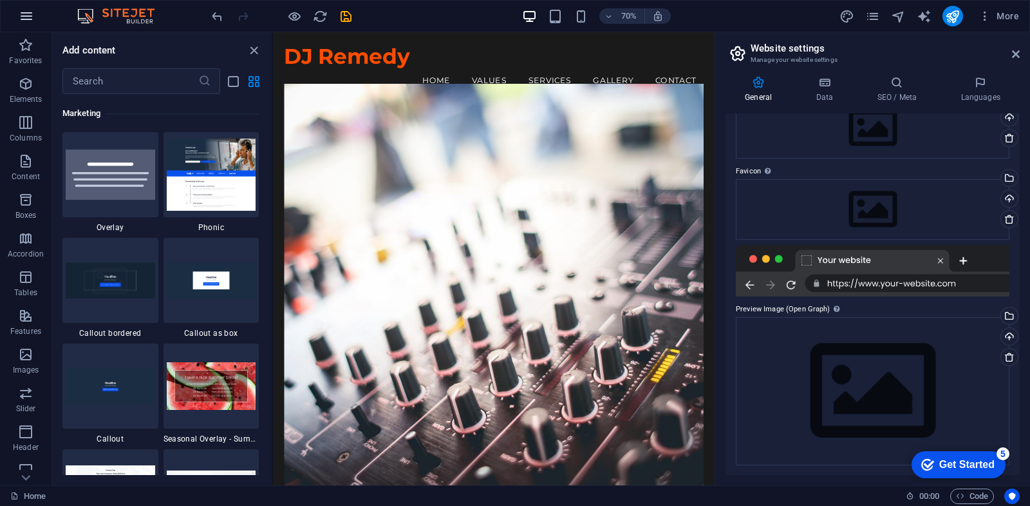
click at [22, 15] on icon "button" at bounding box center [26, 15] width 15 height 15
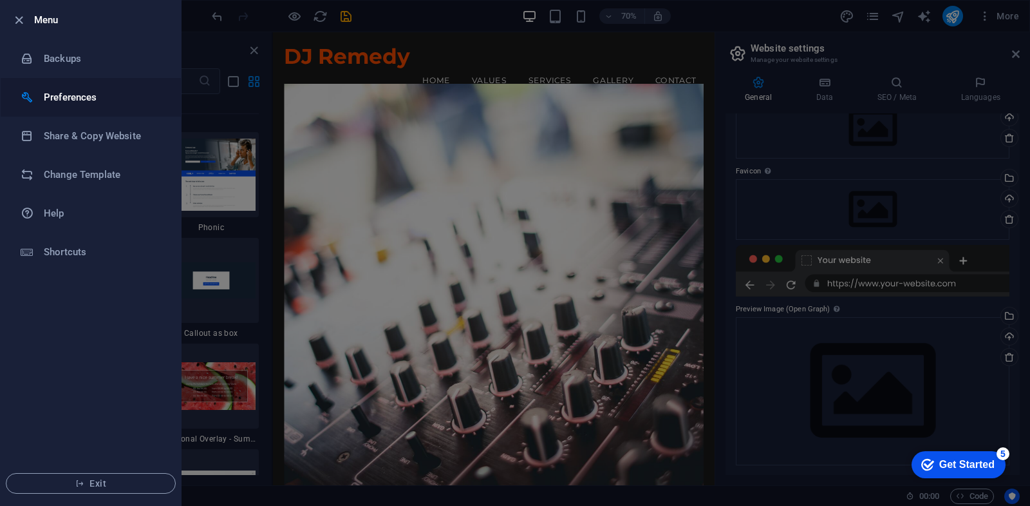
click at [61, 93] on h6 "Preferences" at bounding box center [103, 97] width 119 height 15
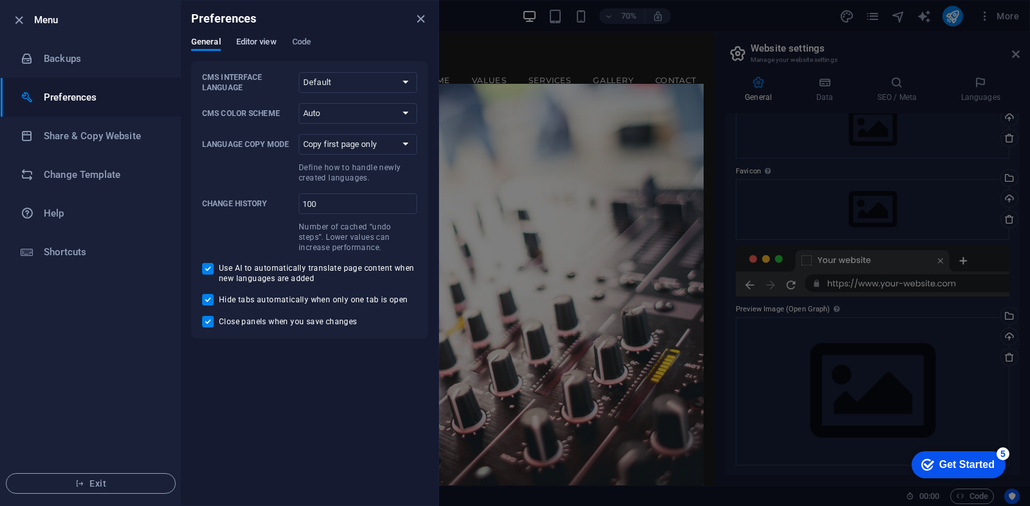
click at [247, 40] on span "Editor view" at bounding box center [256, 43] width 41 height 18
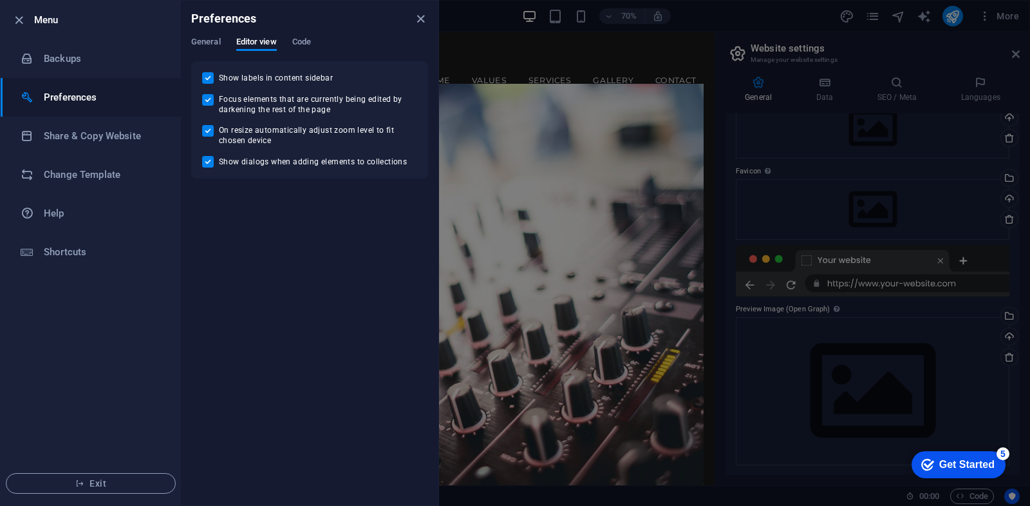
click at [314, 39] on div "General Editor view Code" at bounding box center [309, 49] width 237 height 24
click at [298, 41] on span "Code" at bounding box center [301, 43] width 19 height 18
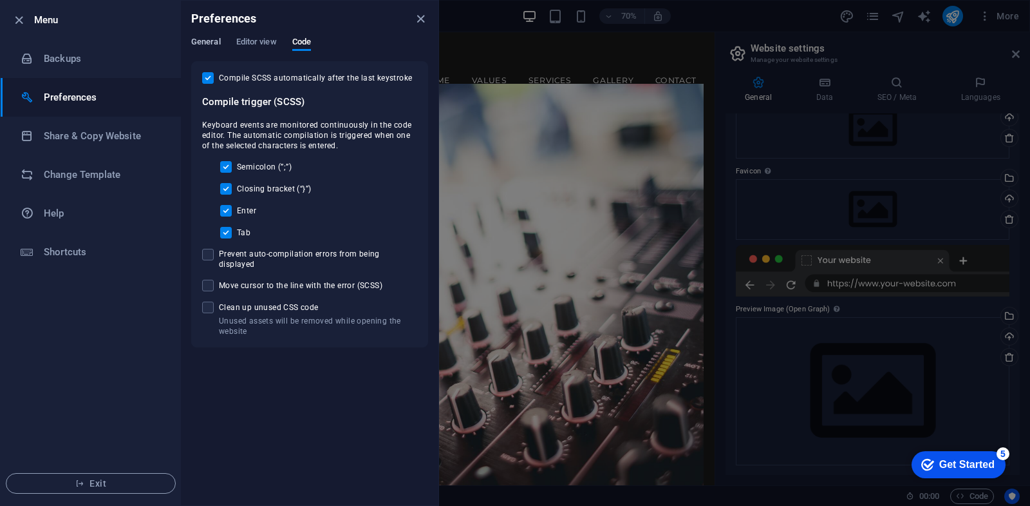
click at [210, 40] on span "General" at bounding box center [206, 43] width 30 height 18
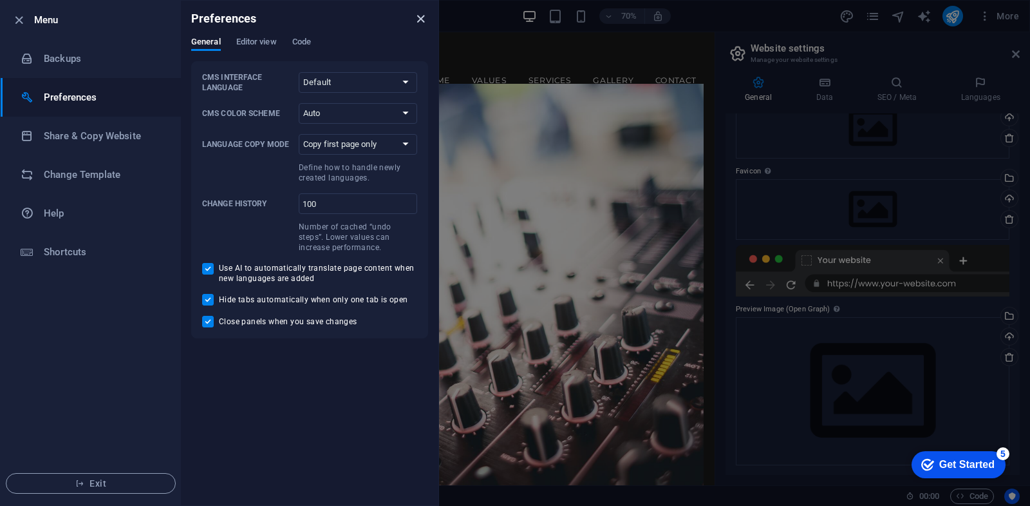
click at [420, 15] on icon "close" at bounding box center [420, 19] width 15 height 15
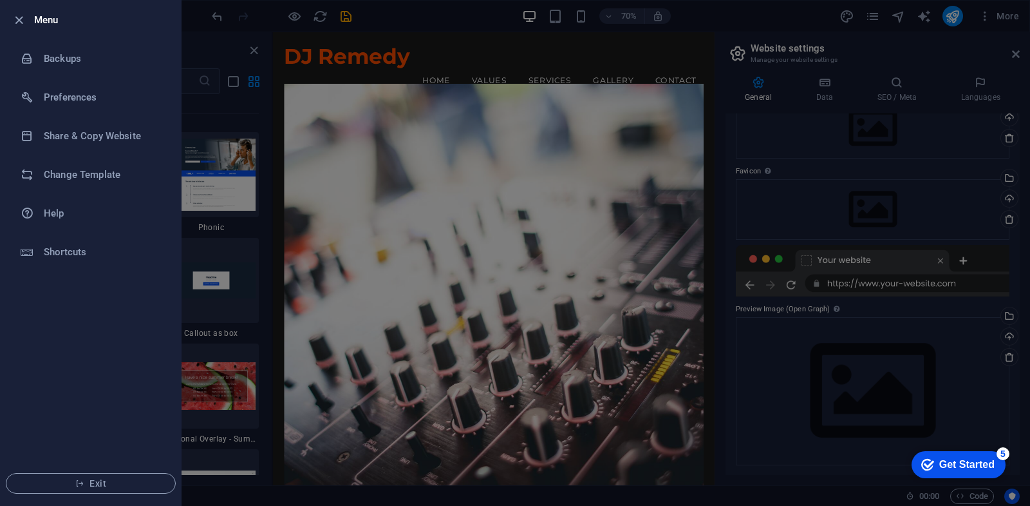
click at [455, 22] on div at bounding box center [515, 253] width 1030 height 506
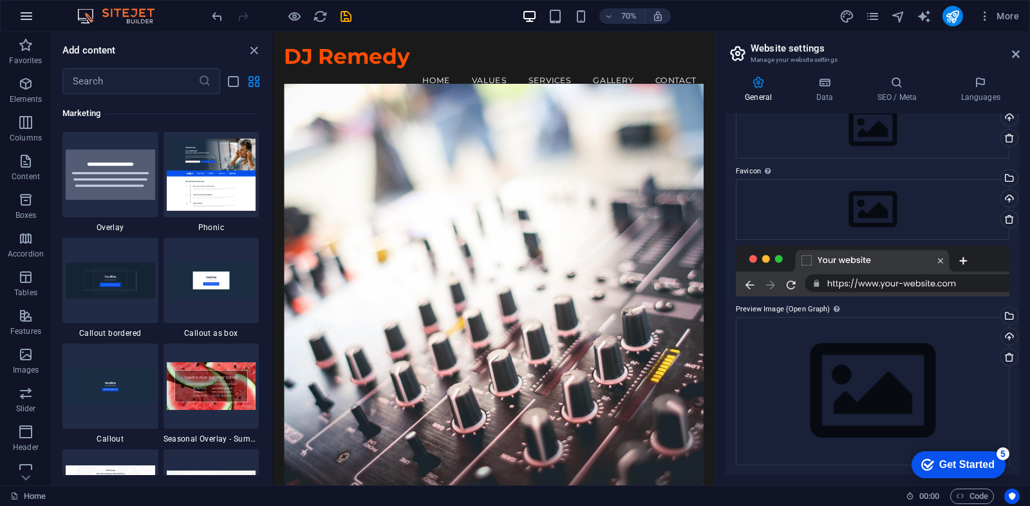
click at [24, 14] on icon "button" at bounding box center [26, 15] width 15 height 15
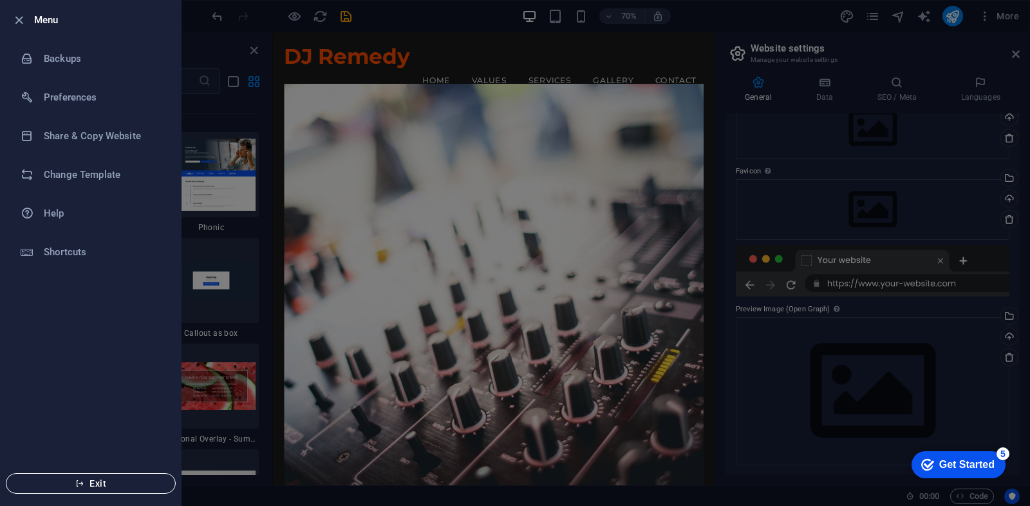
click at [95, 483] on span "Exit" at bounding box center [91, 483] width 148 height 10
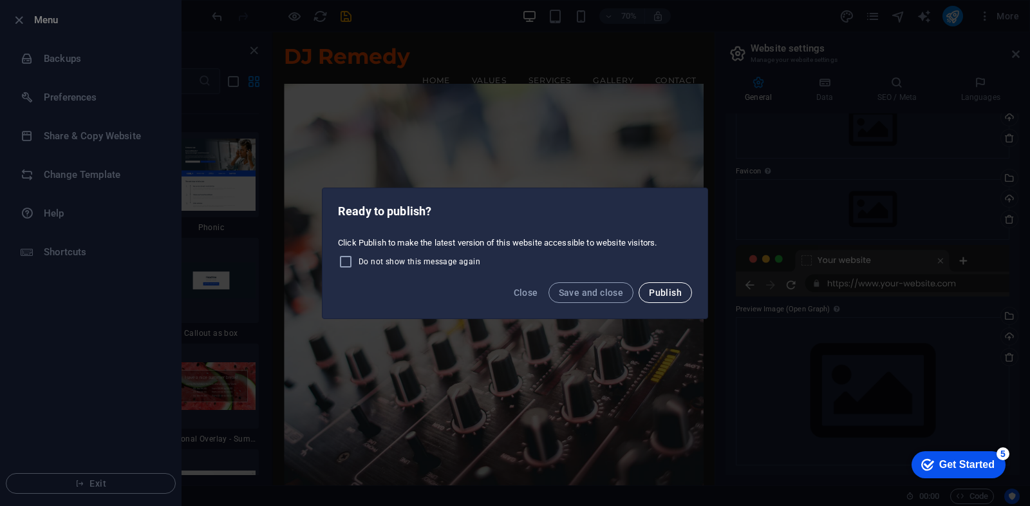
click at [682, 292] on span "Publish" at bounding box center [665, 292] width 33 height 10
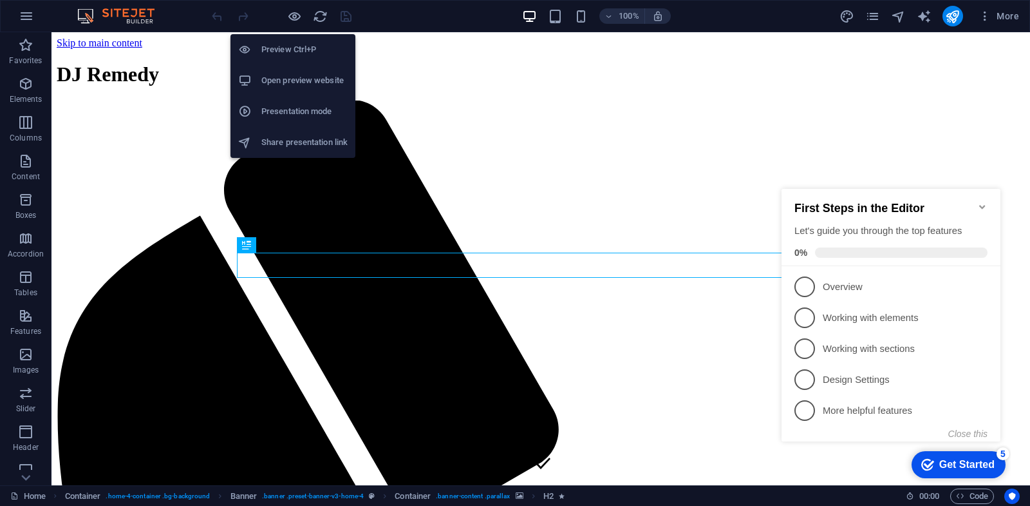
click at [320, 108] on h6 "Presentation mode" at bounding box center [304, 111] width 86 height 15
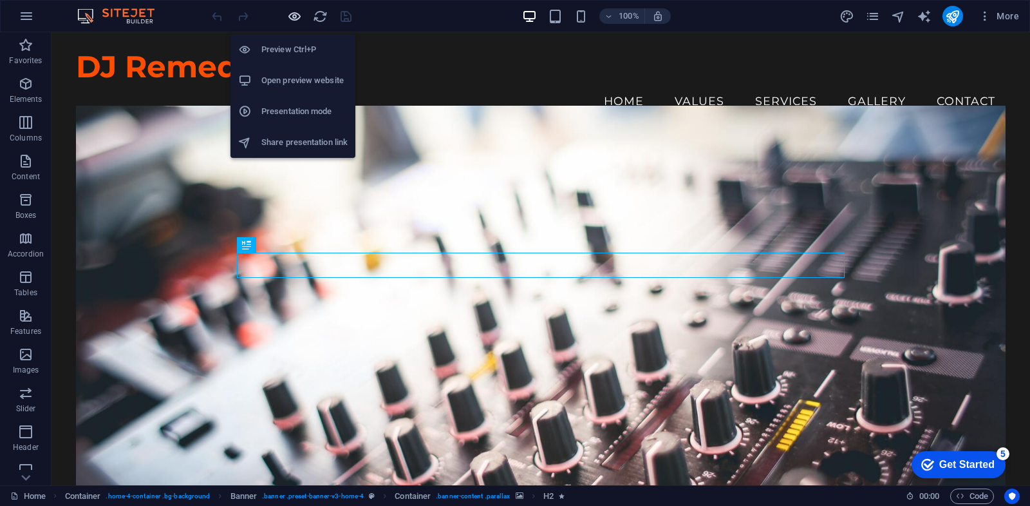
click at [292, 18] on icon "button" at bounding box center [294, 16] width 15 height 15
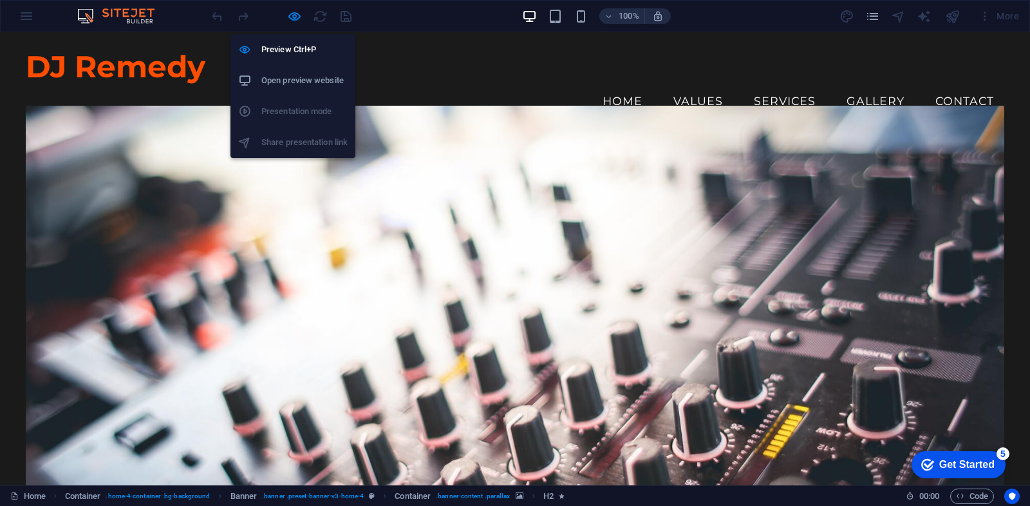
click at [285, 85] on h6 "Open preview website" at bounding box center [304, 80] width 86 height 15
